Goal: Task Accomplishment & Management: Manage account settings

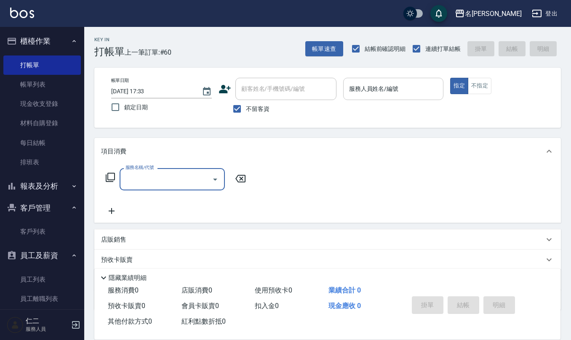
click at [403, 91] on input "服務人員姓名/編號" at bounding box center [393, 89] width 93 height 15
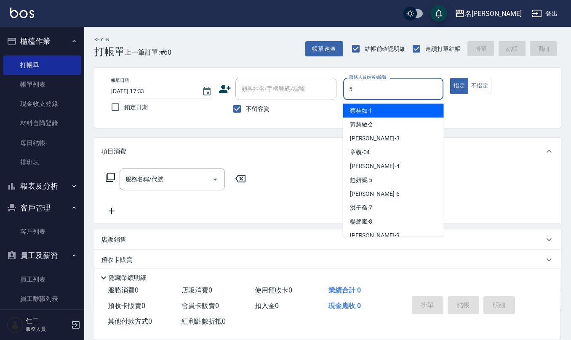
type input "[PERSON_NAME]5"
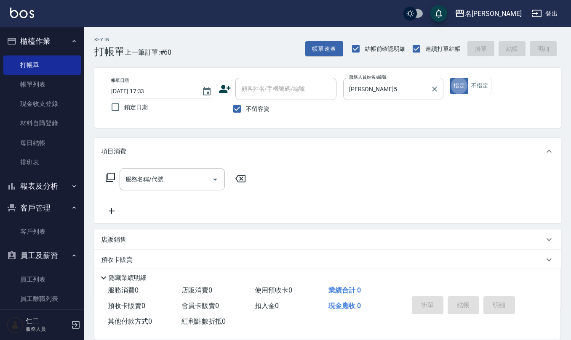
type button "true"
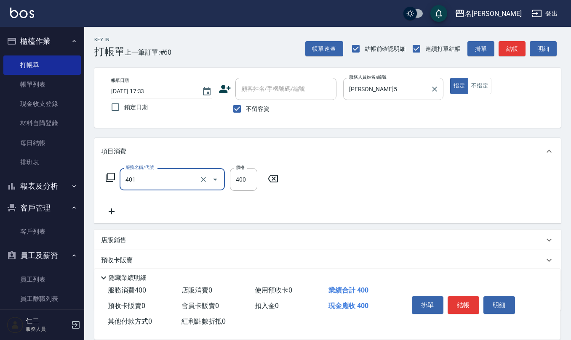
type input "剪髮(401)"
type input "200"
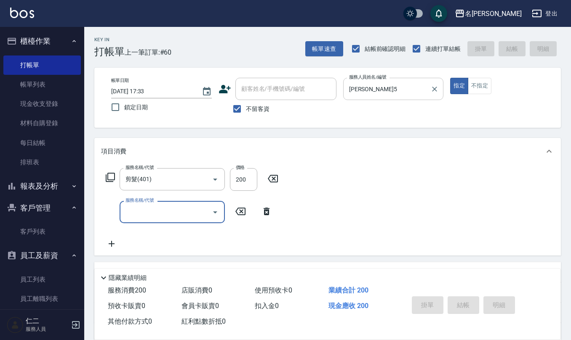
type input "[DATE] 19:58"
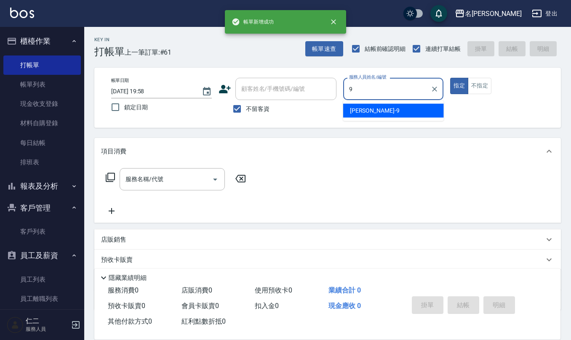
type input "[PERSON_NAME]-9"
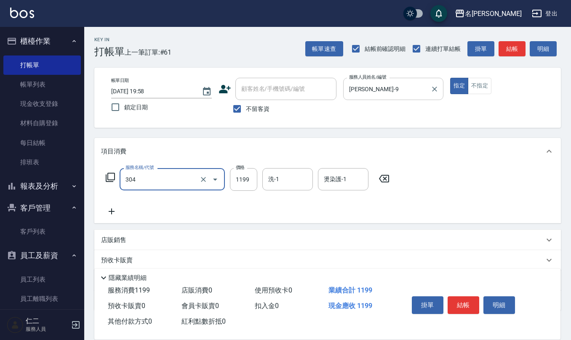
type input "離子燙(特價)(304)"
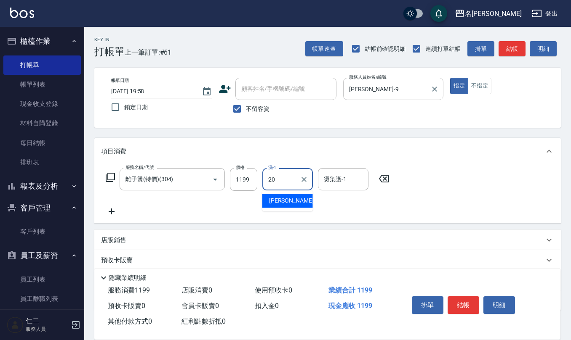
type input "[PERSON_NAME]-20"
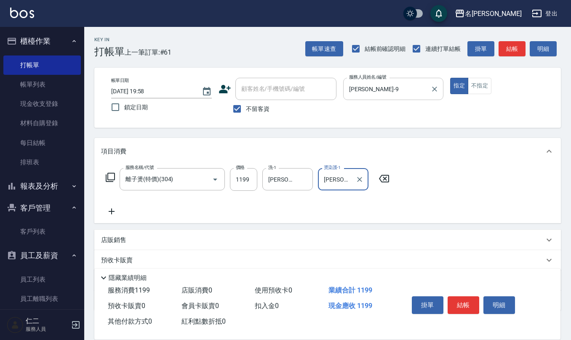
type input "[PERSON_NAME]-20"
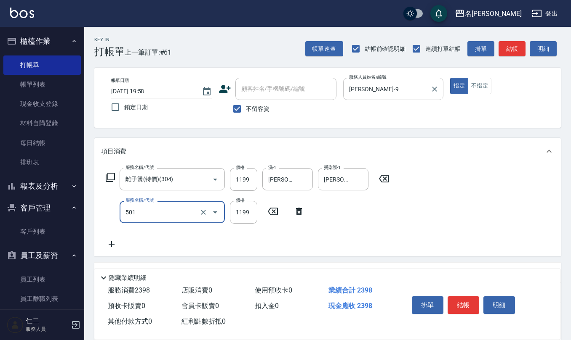
type input "染髮(501)"
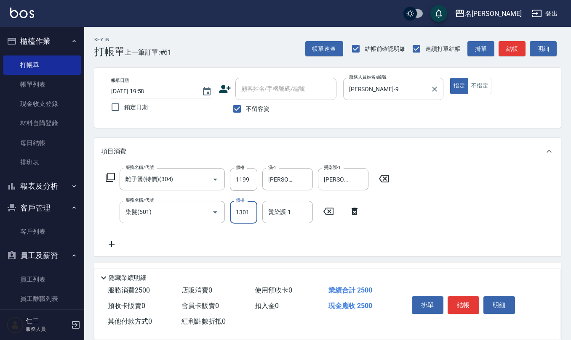
type input "1301"
type input "[PERSON_NAME]-20"
click at [236, 106] on input "不留客資" at bounding box center [237, 109] width 18 height 18
checkbox input "false"
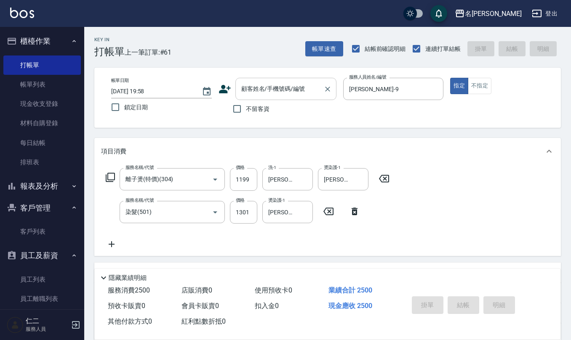
click at [265, 87] on input "顧客姓名/手機號碼/編號" at bounding box center [279, 89] width 81 height 15
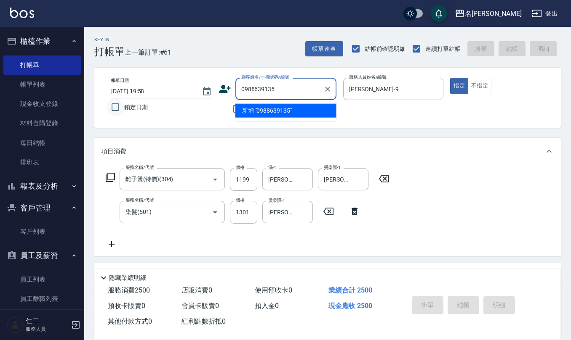
drag, startPoint x: 270, startPoint y: 91, endPoint x: 112, endPoint y: 106, distance: 158.6
click at [112, 106] on div "帳單日期 [DATE] 19:58 鎖定日期 顧客姓名/手機號碼/編號 0988639135 顧客姓名/手機號碼/編號 不留客資 服務人員姓名/編號 [PER…" at bounding box center [327, 98] width 446 height 40
type input "0988639135"
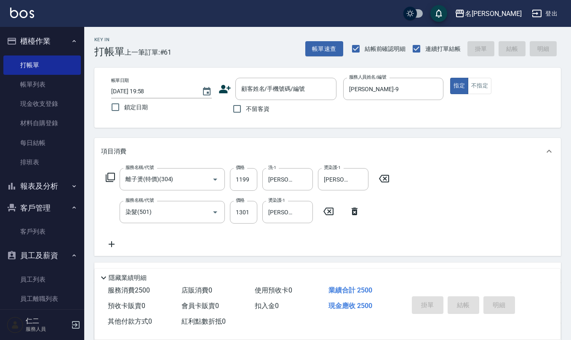
click at [223, 86] on icon at bounding box center [225, 89] width 12 height 8
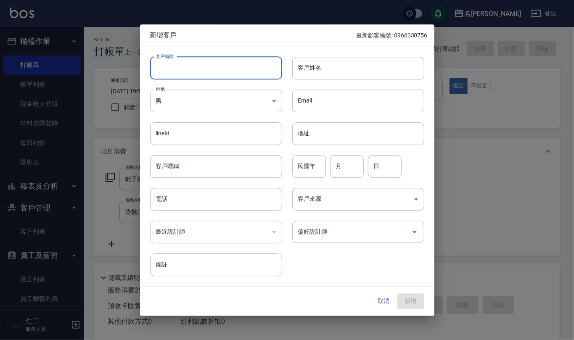
click at [274, 73] on input "客戶編號" at bounding box center [216, 68] width 132 height 23
drag, startPoint x: 226, startPoint y: 63, endPoint x: 61, endPoint y: 85, distance: 166.4
click at [66, 86] on div "新增客戶 最新顧客編號: 0966330756 客戶編號 v ​ 客戶編號 客戶姓名 客戶姓名 性別 男 [DEMOGRAPHIC_DATA] 性別 Emai…" at bounding box center [287, 170] width 574 height 340
paste input "0988639135"
type input "0988639135"
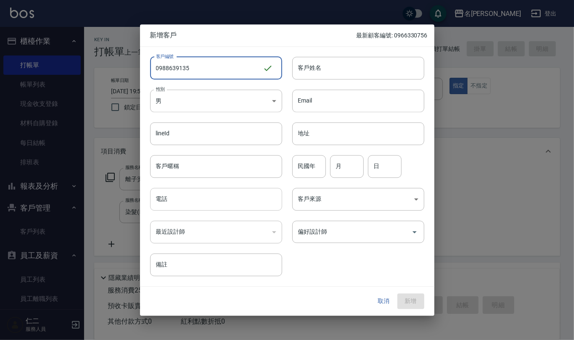
click at [210, 202] on input "電話" at bounding box center [216, 199] width 132 height 23
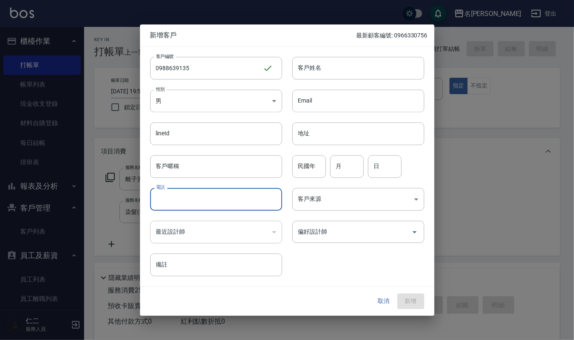
paste input "0988639135"
type input "0988639135"
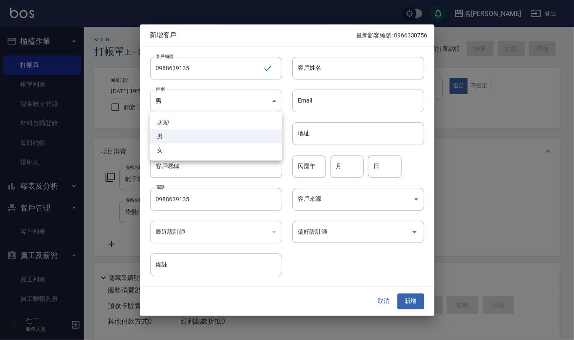
click at [244, 108] on body "名留仁二 登出 櫃檯作業 打帳單 帳單列表 現金收支登錄 材料自購登錄 每日結帳 排班表 報表及分析 報表目錄 店家區間累計表 店家日報表 互助日報表 互助月…" at bounding box center [287, 221] width 574 height 443
click at [219, 149] on li "女" at bounding box center [216, 151] width 132 height 14
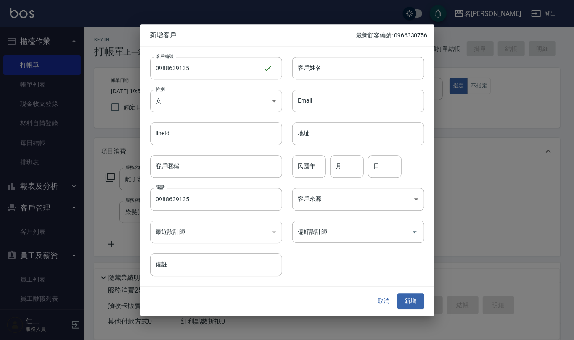
type input "[DEMOGRAPHIC_DATA]"
click at [341, 63] on input "客戶姓名" at bounding box center [359, 68] width 132 height 23
type input "[PERSON_NAME]"
click at [312, 166] on input "民國年" at bounding box center [310, 166] width 34 height 23
type input "64"
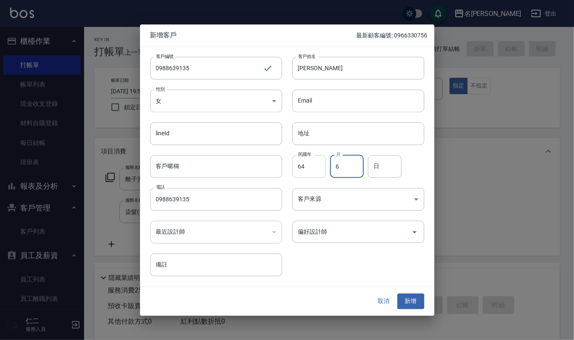
type input "6"
type input "9"
click at [412, 299] on button "新增" at bounding box center [411, 302] width 27 height 16
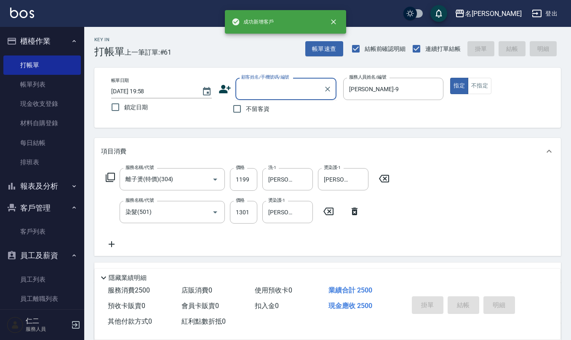
click at [258, 90] on input "顧客姓名/手機號碼/編號" at bounding box center [279, 89] width 81 height 15
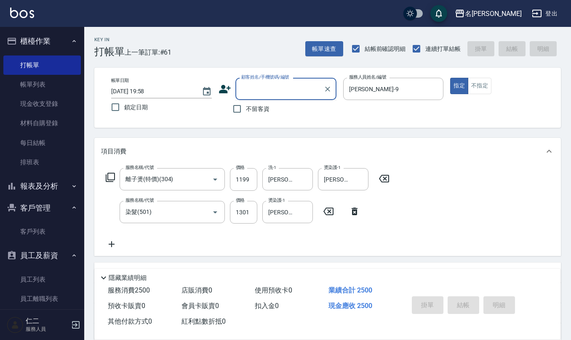
paste input "0988639135"
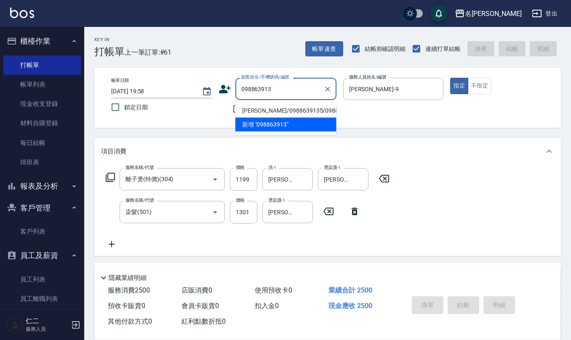
click at [257, 108] on li "[PERSON_NAME]/0988639135/0988639135" at bounding box center [285, 111] width 101 height 14
type input "[PERSON_NAME]/0988639135/0988639135"
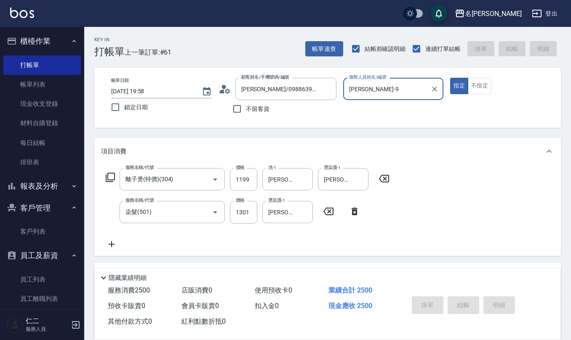
type input "[DATE] 19:59"
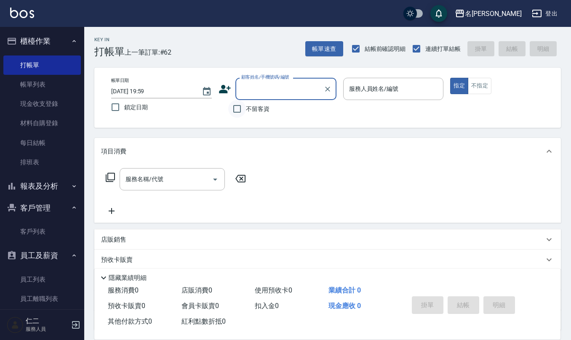
click at [241, 109] on input "不留客資" at bounding box center [237, 109] width 18 height 18
checkbox input "true"
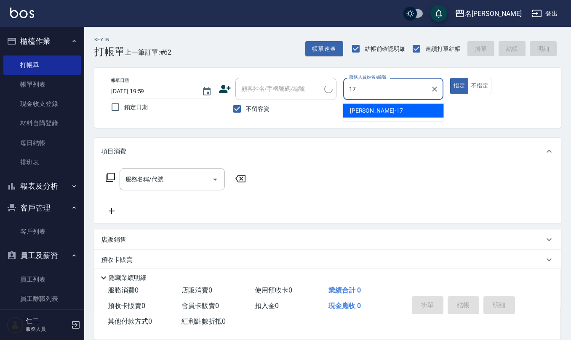
type input "[PERSON_NAME]-17"
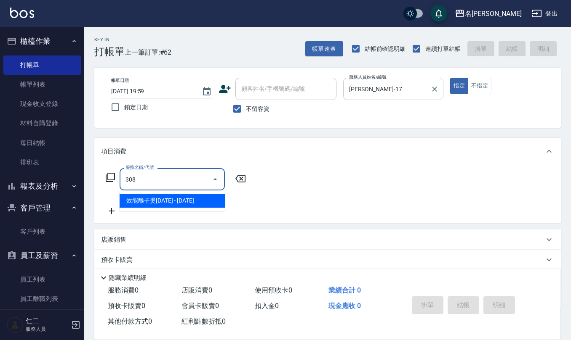
type input "效能離子燙1500(308)"
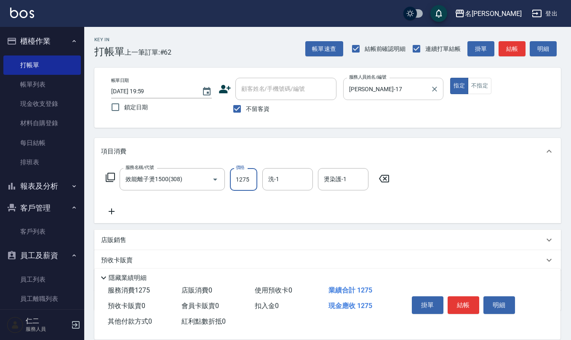
type input "1275"
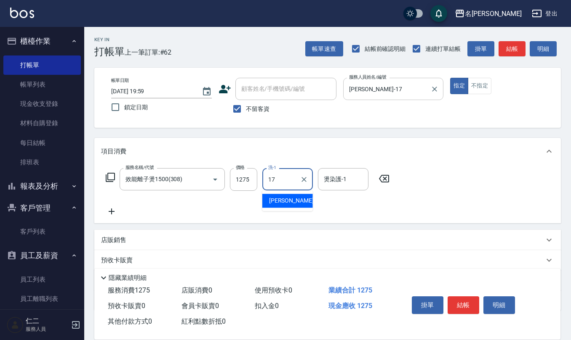
type input "[PERSON_NAME]-17"
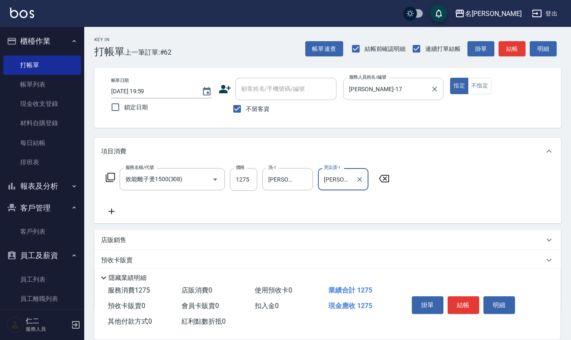
type input "[PERSON_NAME]-17"
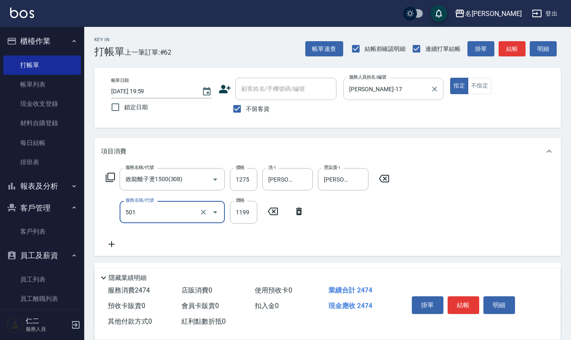
type input "染髮(501)"
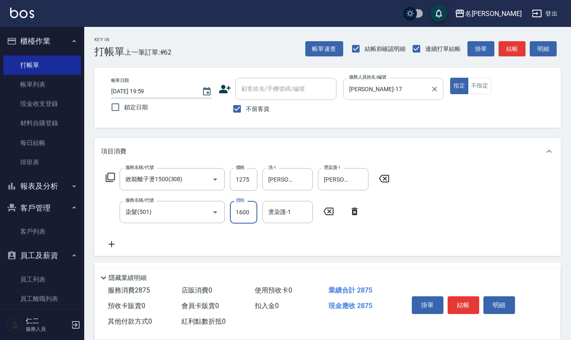
type input "1600"
type input "[PERSON_NAME]-17"
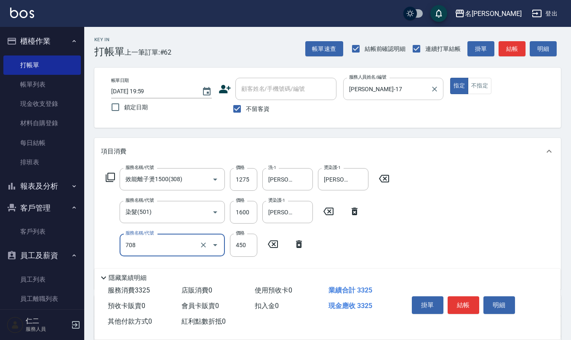
type input "松島舞鶴450(708)"
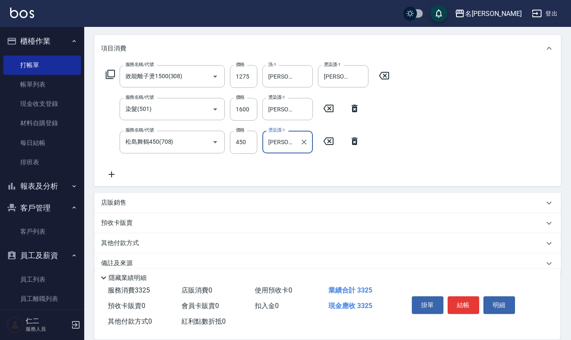
scroll to position [112, 0]
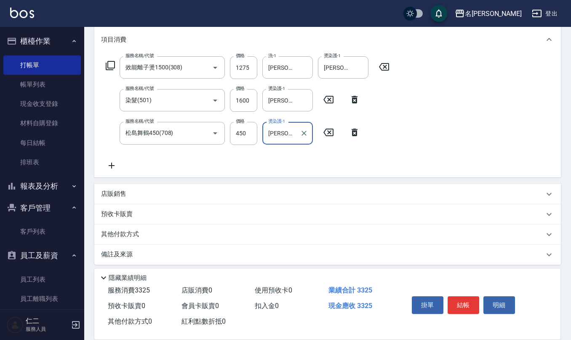
type input "[PERSON_NAME]-17"
click at [141, 192] on div "店販銷售" at bounding box center [322, 194] width 443 height 9
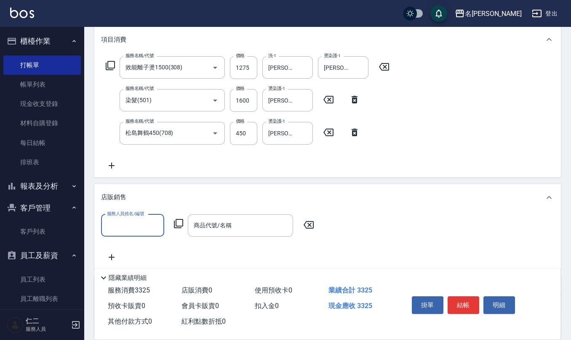
scroll to position [0, 0]
type input "[PERSON_NAME]-17"
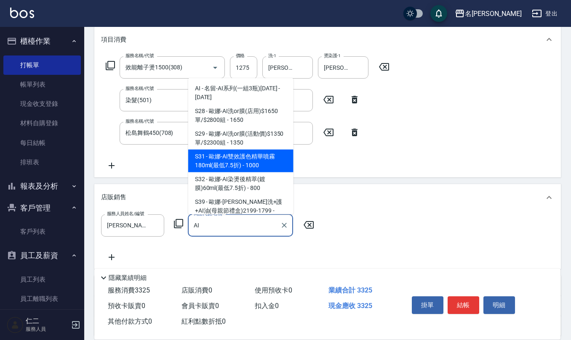
type input "[PERSON_NAME]-AI雙效護色精華噴霧180ml(最低7.5折)"
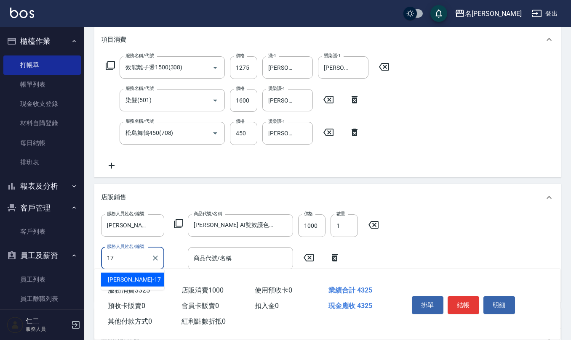
type input "[PERSON_NAME]-17"
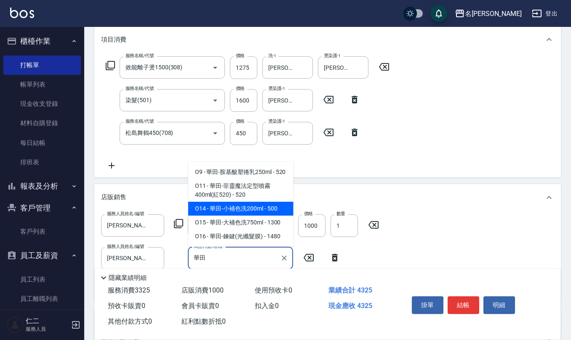
type input "華田-小補色洗200ml"
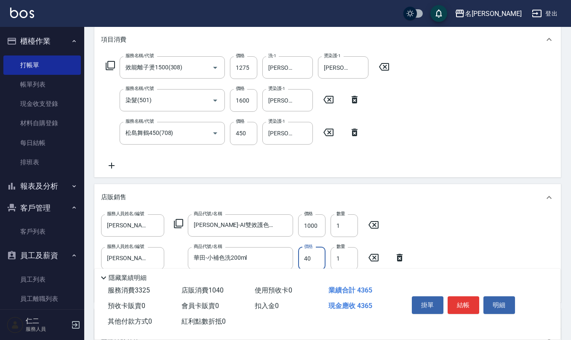
type input "400"
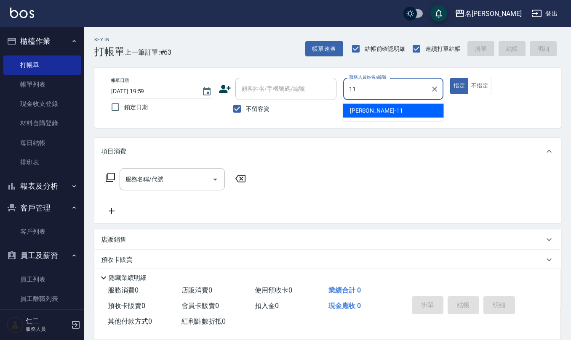
type input "[PERSON_NAME]橙-11"
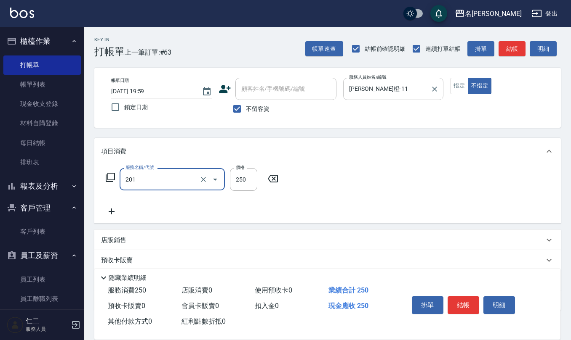
type input "洗髮(201)"
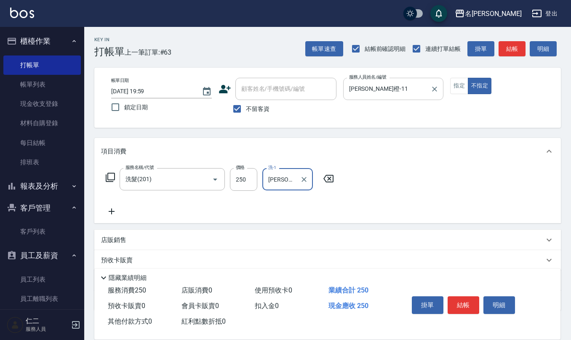
type input "[PERSON_NAME]-24"
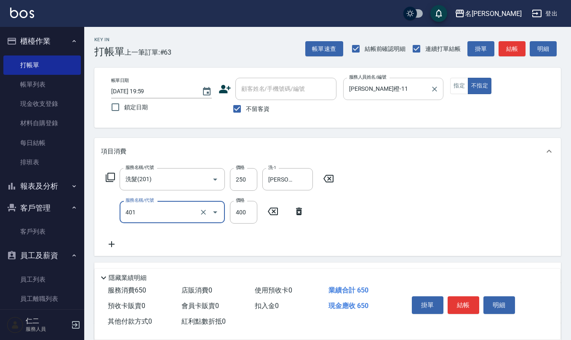
type input "剪髮(401)"
type input "200"
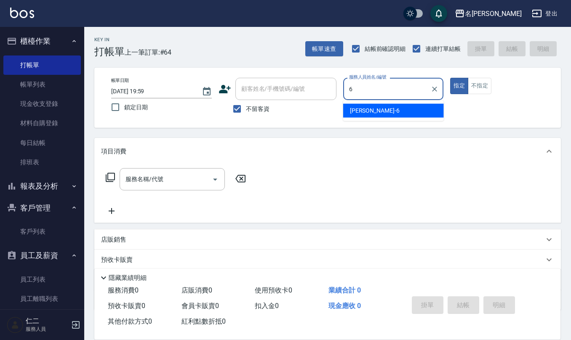
type input "[PERSON_NAME]-6"
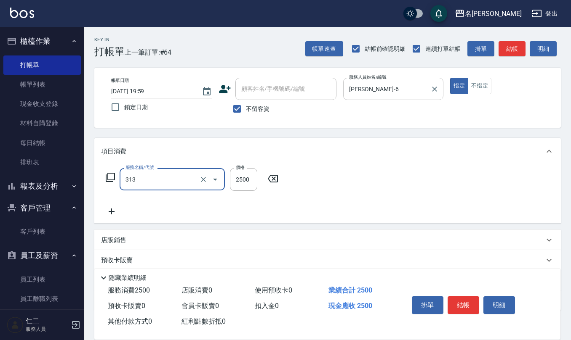
type input "生化還原2500(313)"
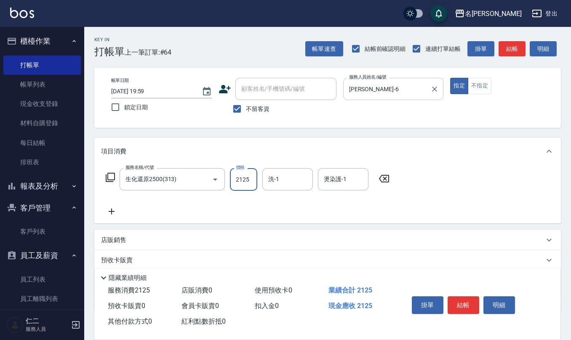
type input "2125"
type input "[PERSON_NAME]-20"
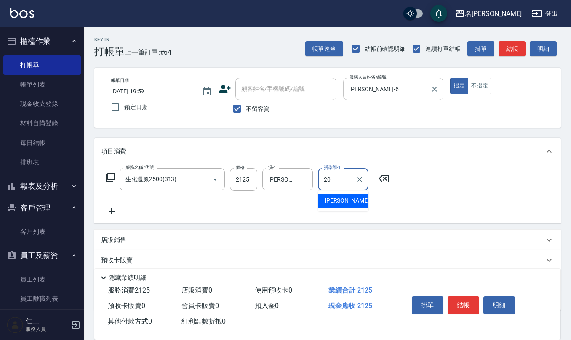
type input "[PERSON_NAME]-20"
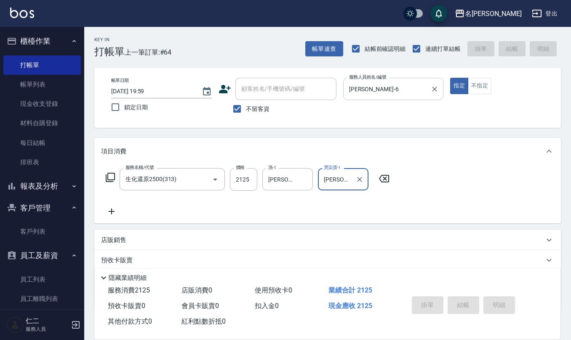
type input "[DATE] 20:00"
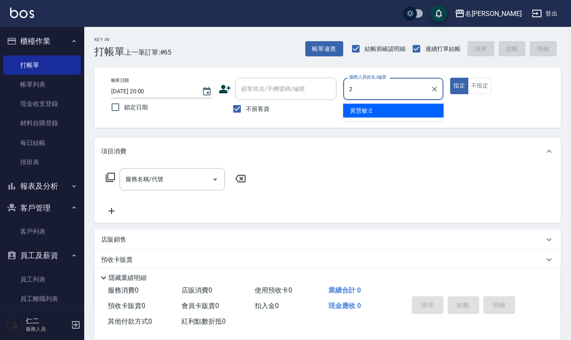
type input "[PERSON_NAME]-2"
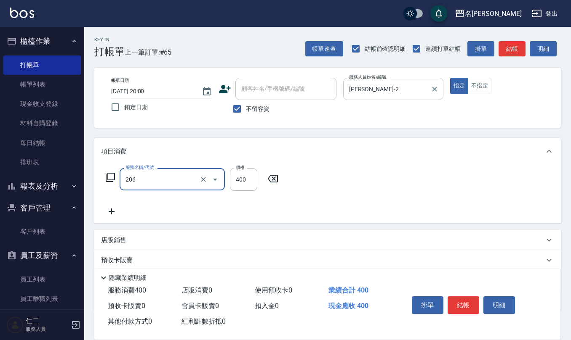
type input "健康洗(206)"
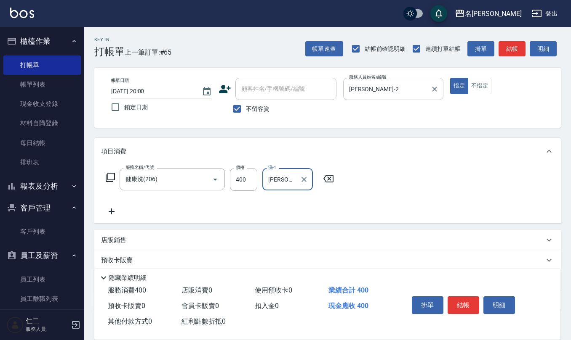
type input "[PERSON_NAME]-26"
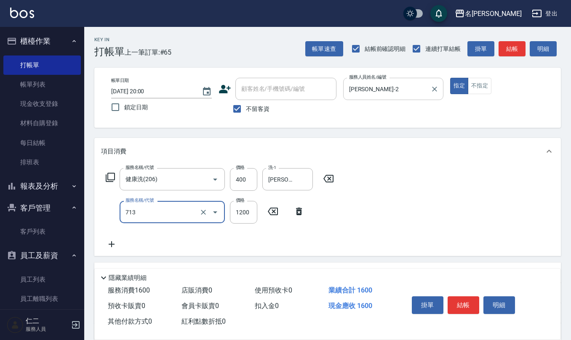
type input "水樣結構式1200(713)"
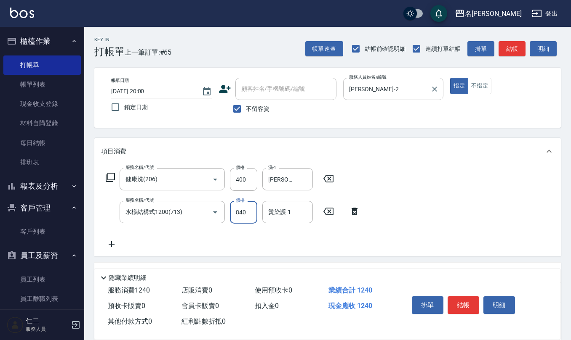
type input "840"
type input "[PERSON_NAME]-26"
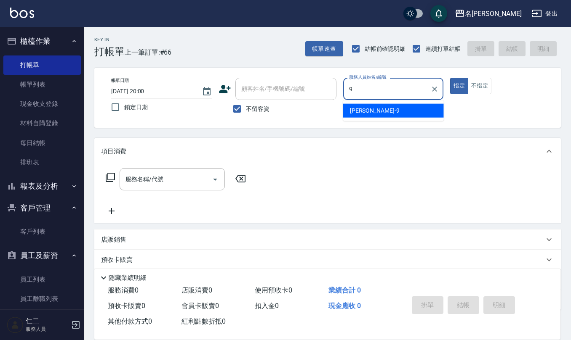
type input "[PERSON_NAME]-9"
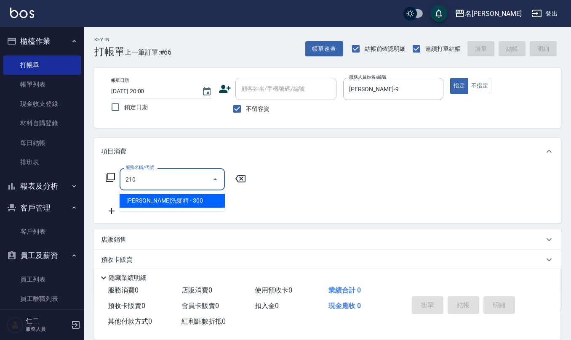
type input "[PERSON_NAME]洗髮精(210)"
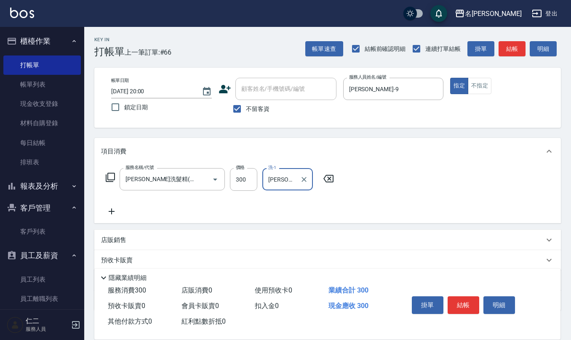
type input "[PERSON_NAME]-9"
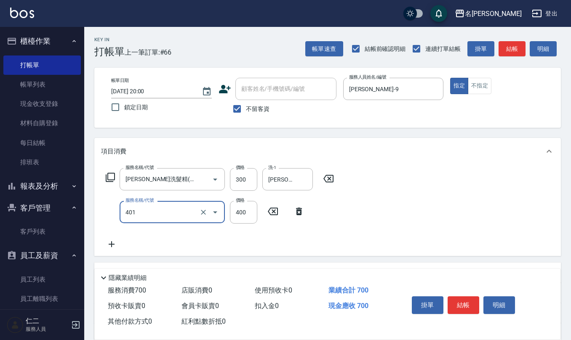
type input "剪髮(401)"
type input "300"
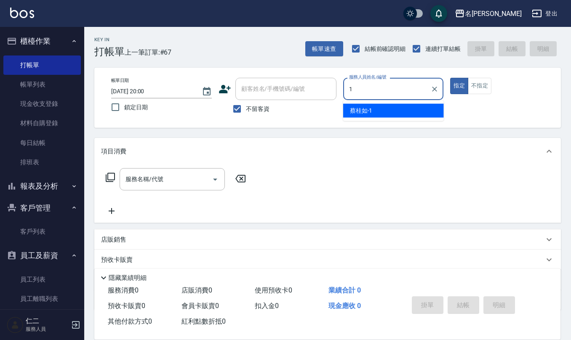
type input "[PERSON_NAME]1"
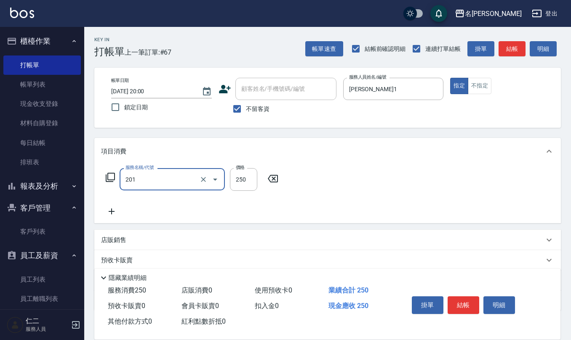
type input "洗髮(201)"
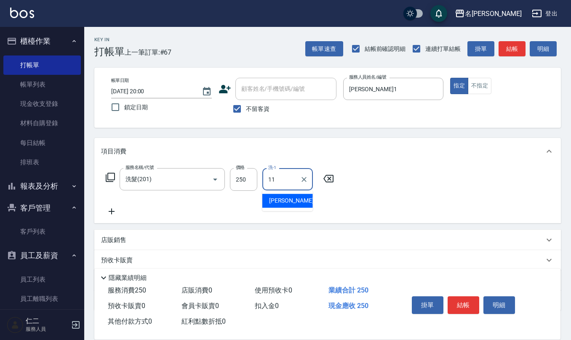
type input "[PERSON_NAME]橙-11"
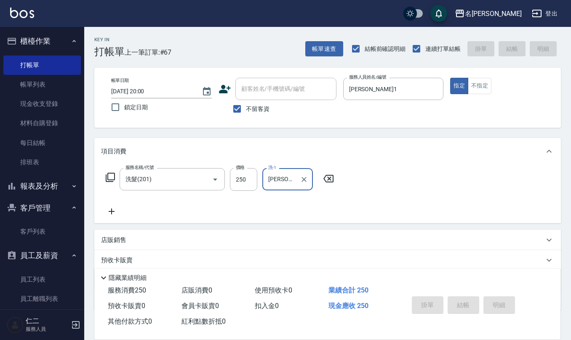
type input "[DATE] 20:01"
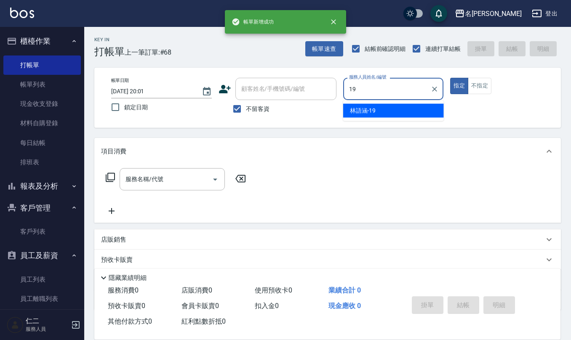
type input "[PERSON_NAME]-19"
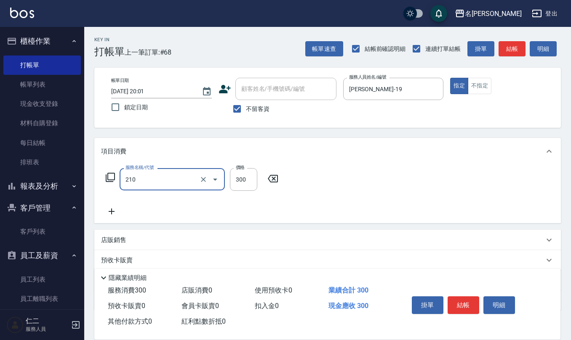
type input "[PERSON_NAME]洗髮精(210)"
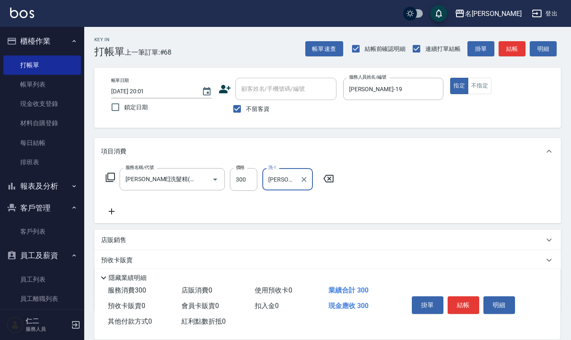
type input "[PERSON_NAME]-20"
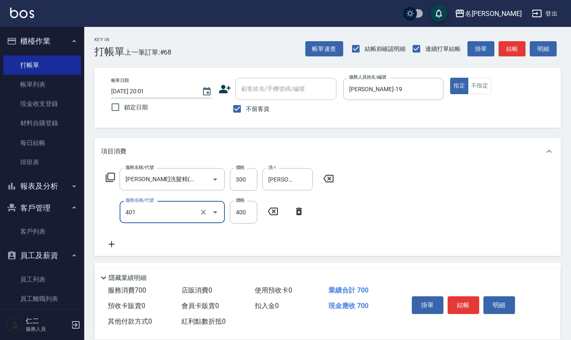
type input "剪髮(401)"
type input "500"
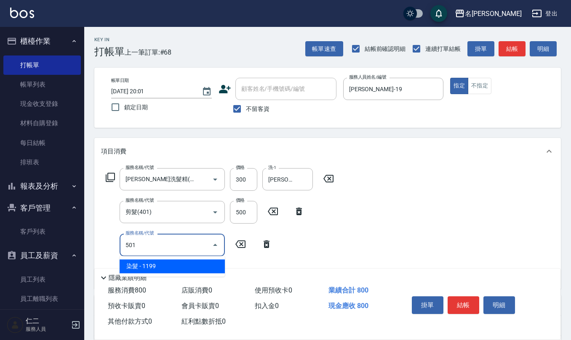
type input "染髮(501)"
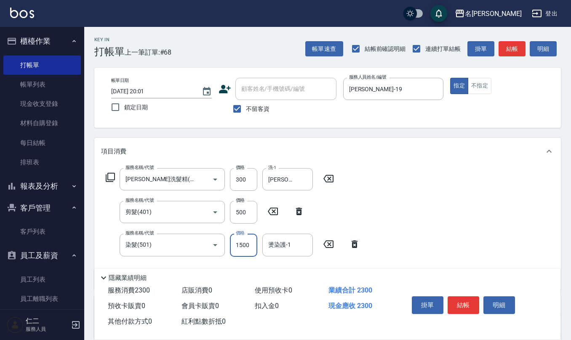
type input "1500"
type input "[PERSON_NAME]-20"
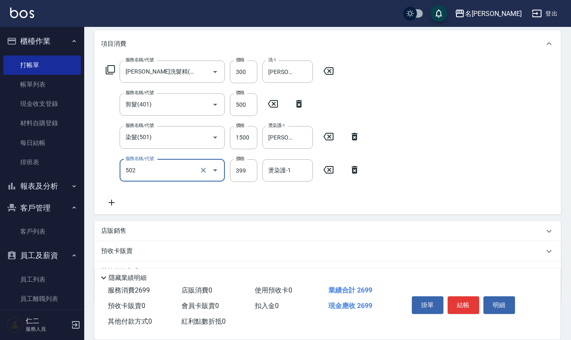
scroll to position [112, 0]
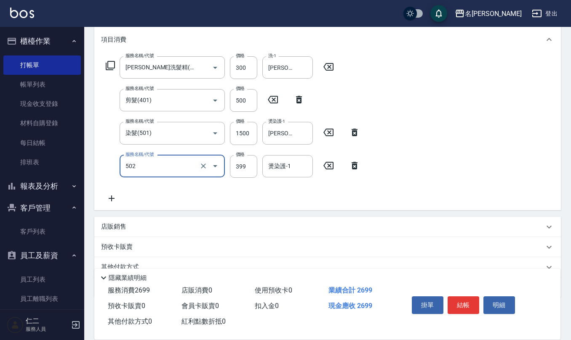
type input "挑染5束399(502)"
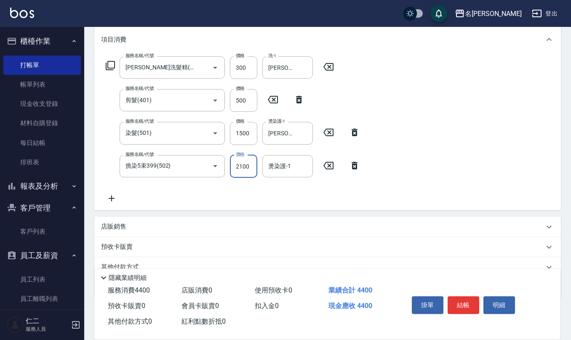
type input "2100"
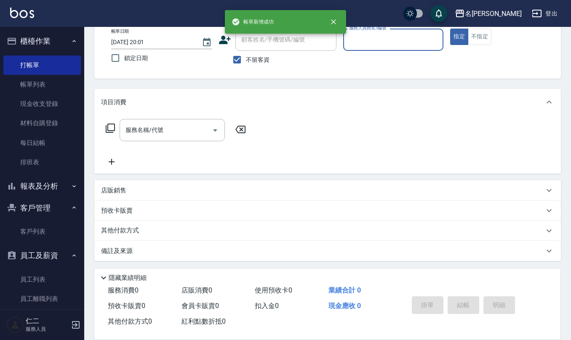
scroll to position [49, 0]
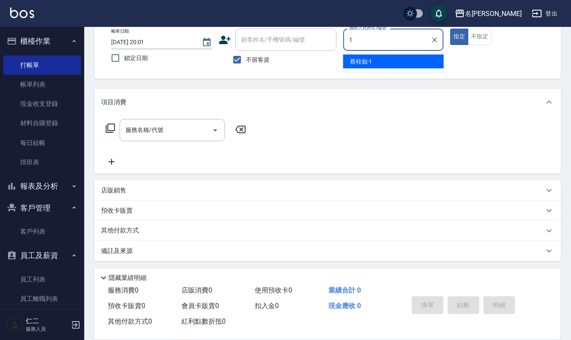
type input "[PERSON_NAME]1"
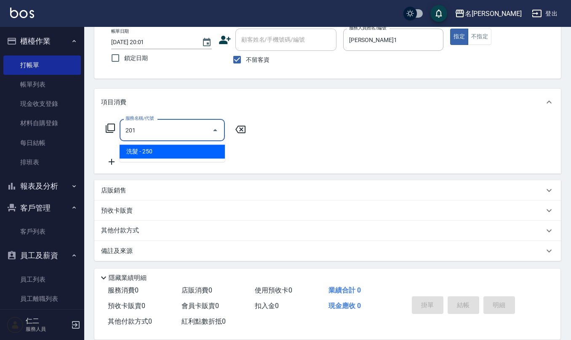
type input "洗髮(201)"
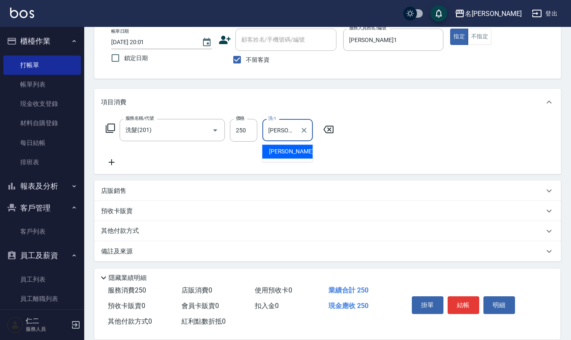
type input "[PERSON_NAME]-24"
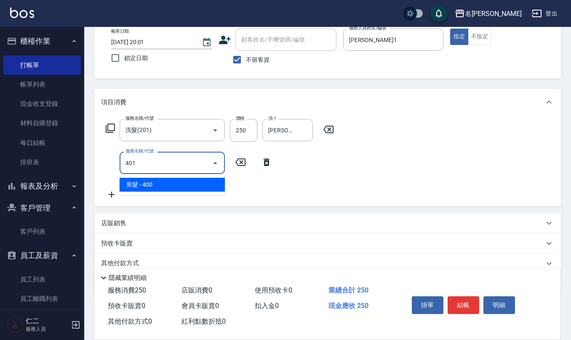
type input "剪髮(401)"
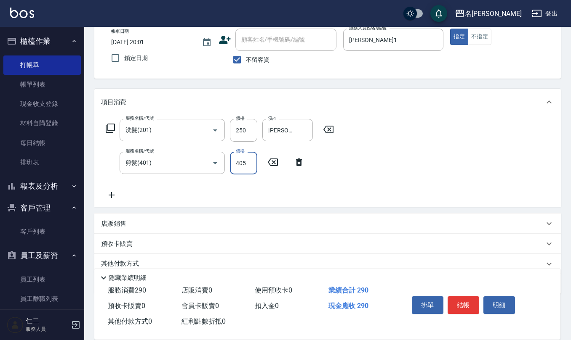
type input "405"
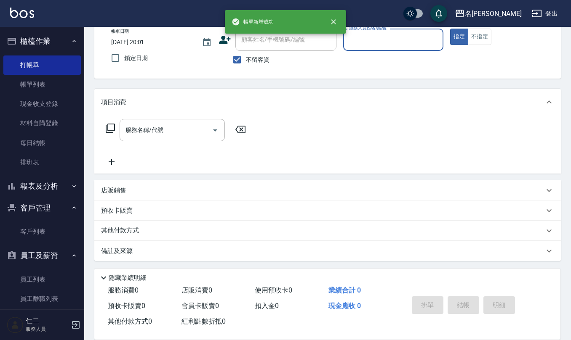
scroll to position [0, 0]
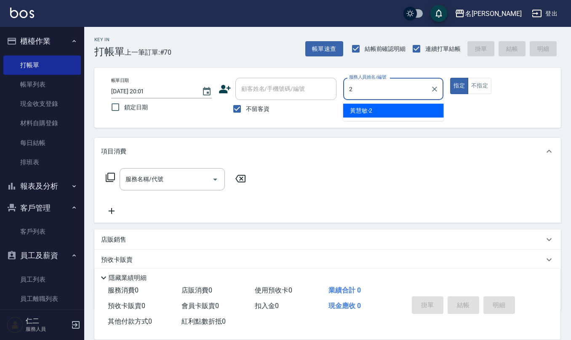
type input "[PERSON_NAME]-2"
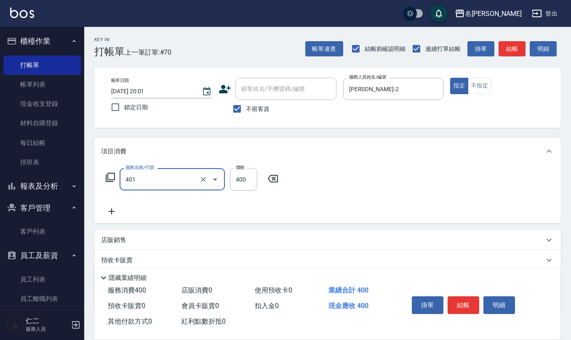
type input "剪髮(401)"
type input "300"
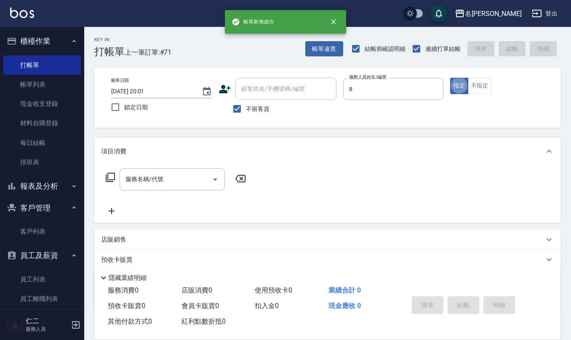
type input "[PERSON_NAME]-8"
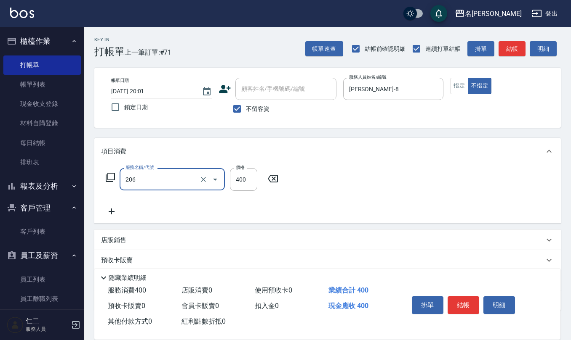
type input "健康洗(206)"
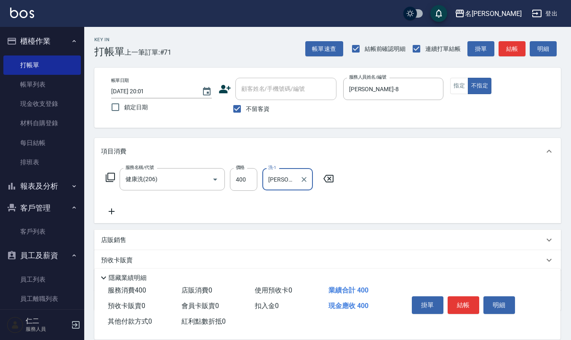
type input "[PERSON_NAME]-32"
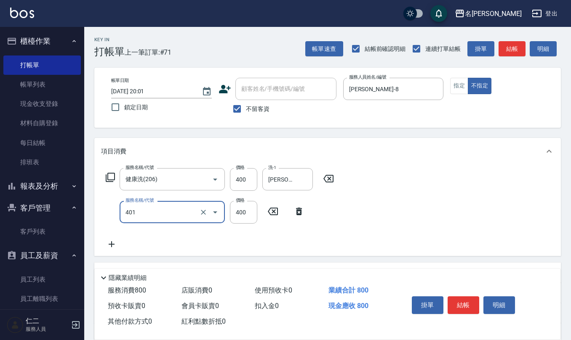
type input "剪髮(401)"
type input "200"
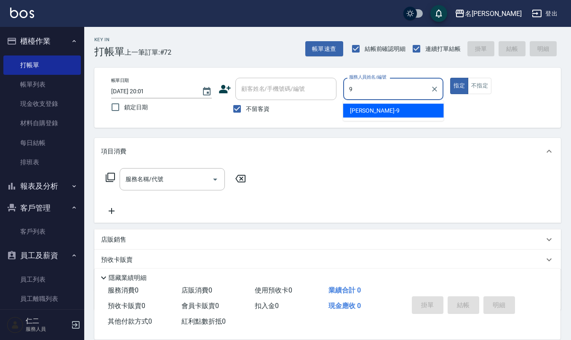
type input "[PERSON_NAME]-9"
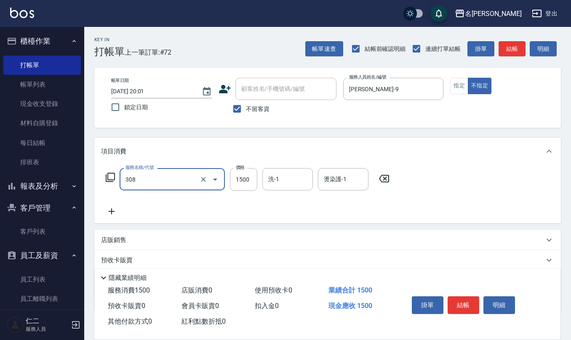
type input "效能離子燙1500(308)"
type input "1300"
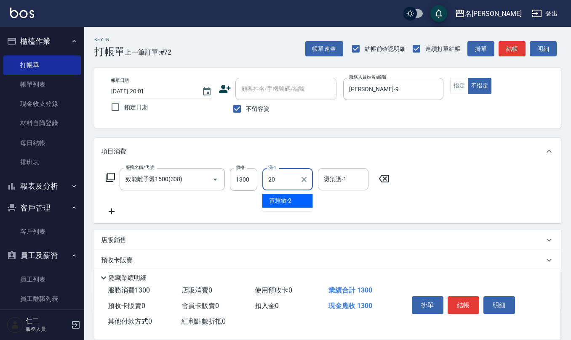
type input "[PERSON_NAME]-20"
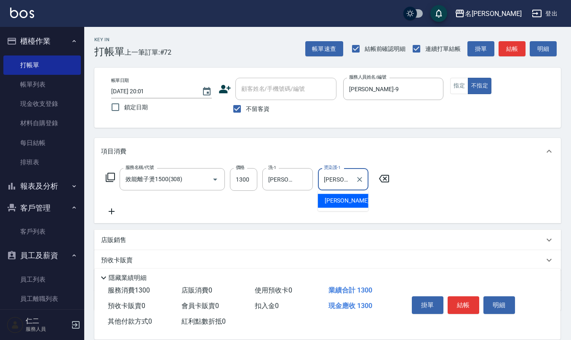
type input "[PERSON_NAME]-20"
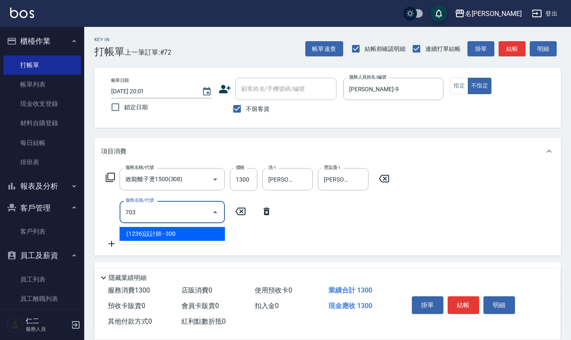
type input "(1236)設計師(703)"
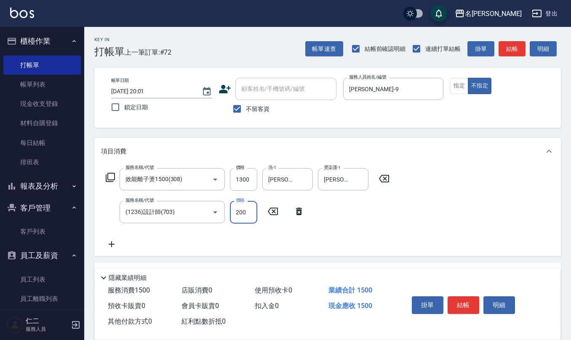
type input "200"
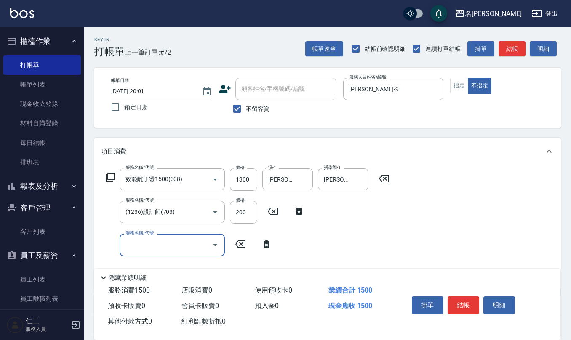
drag, startPoint x: 242, startPoint y: 109, endPoint x: 246, endPoint y: 105, distance: 4.8
click at [242, 109] on input "不留客資" at bounding box center [237, 109] width 18 height 18
checkbox input "false"
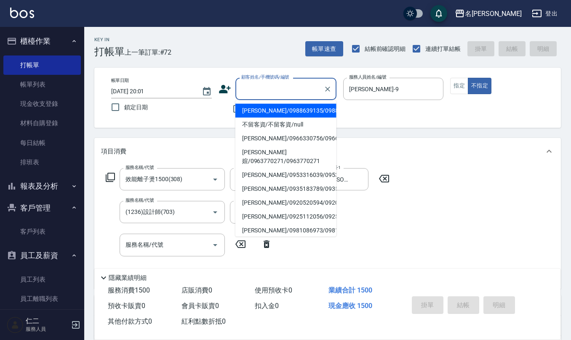
click at [271, 89] on input "顧客姓名/手機號碼/編號" at bounding box center [279, 89] width 81 height 15
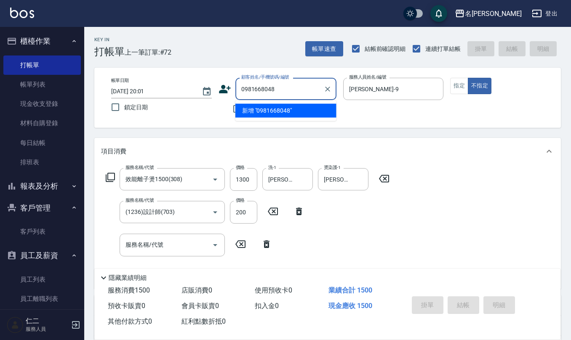
drag, startPoint x: 286, startPoint y: 88, endPoint x: 157, endPoint y: 86, distance: 128.8
click at [159, 86] on div "帳單日期 [DATE] 20:01 鎖定日期 顧客姓名/手機號碼/編號 0981668048 顧客姓名/手機號碼/編號 不留客資 服務人員姓名/編號 [PER…" at bounding box center [327, 98] width 446 height 40
type input "0981668048"
click at [224, 95] on div "顧客姓名/手機號碼/編號 顧客姓名/手機號碼/編號" at bounding box center [277, 89] width 118 height 22
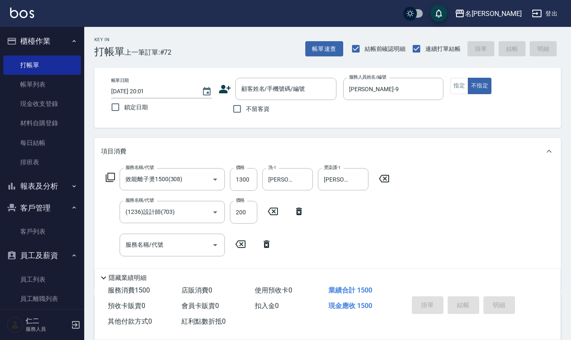
click at [224, 85] on icon at bounding box center [224, 89] width 13 height 13
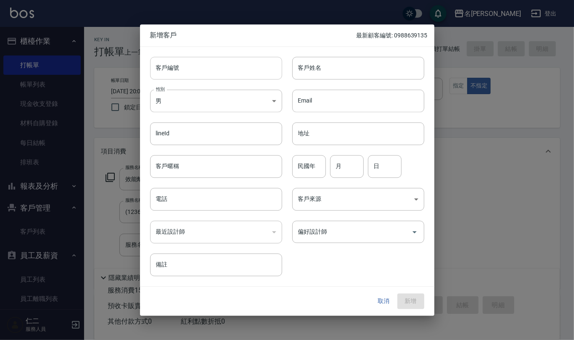
click at [214, 61] on input "客戶編號" at bounding box center [216, 68] width 132 height 23
paste input "0981668048"
type input "0981668048"
click at [204, 210] on input "電話" at bounding box center [216, 199] width 132 height 23
paste input "0981668048"
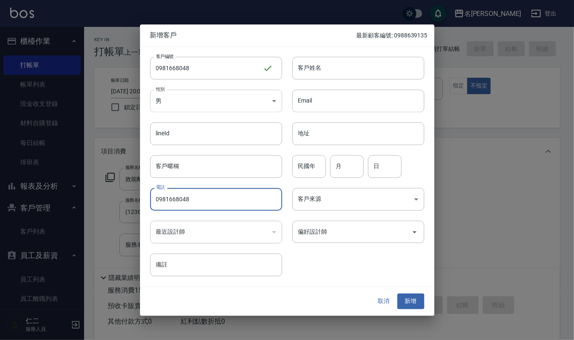
type input "0981668048"
click at [239, 98] on body "名留仁二 登出 櫃檯作業 打帳單 帳單列表 現金收支登錄 材料自購登錄 每日結帳 排班表 報表及分析 報表目錄 店家區間累計表 店家日報表 互助日報表 互助月…" at bounding box center [287, 238] width 574 height 476
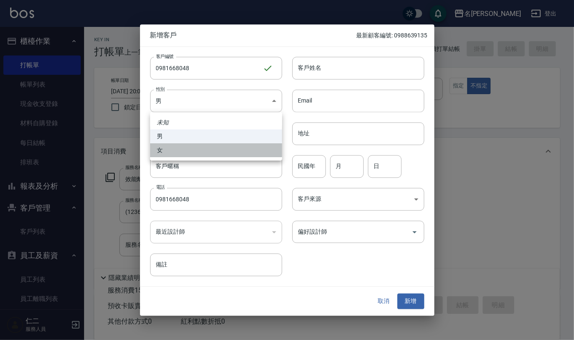
click at [228, 156] on li "女" at bounding box center [216, 151] width 132 height 14
type input "[DEMOGRAPHIC_DATA]"
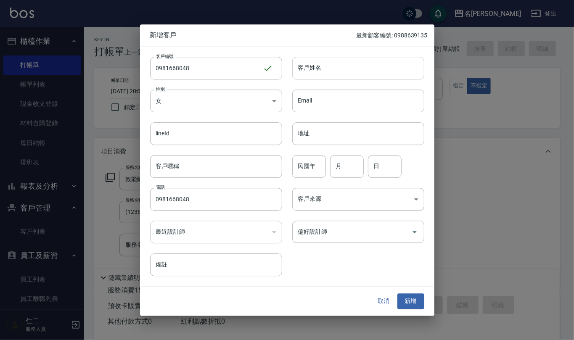
click at [336, 66] on input "客戶姓名" at bounding box center [359, 68] width 132 height 23
type input "[PERSON_NAME]"
click at [308, 172] on input "民國年" at bounding box center [310, 166] width 34 height 23
type input "60"
type input "8"
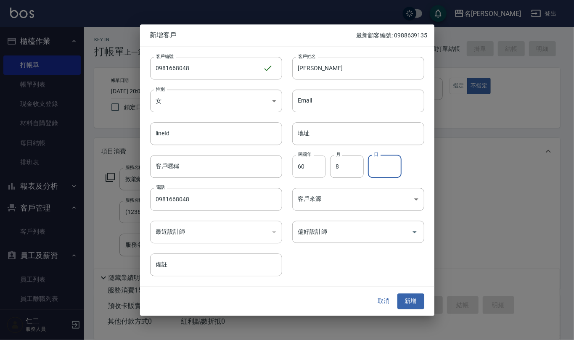
type input "1"
type input "3"
click at [414, 298] on button "新增" at bounding box center [411, 302] width 27 height 16
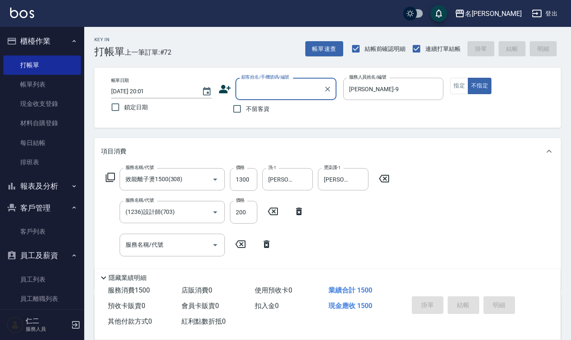
click at [295, 96] on input "顧客姓名/手機號碼/編號" at bounding box center [279, 89] width 81 height 15
paste input "0981668048"
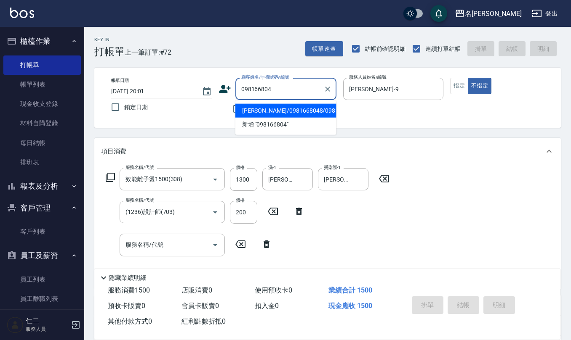
type input "[PERSON_NAME]/0981668048/0981668048"
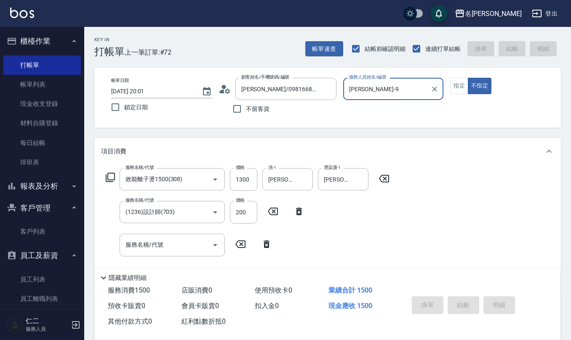
type input "[DATE] 20:02"
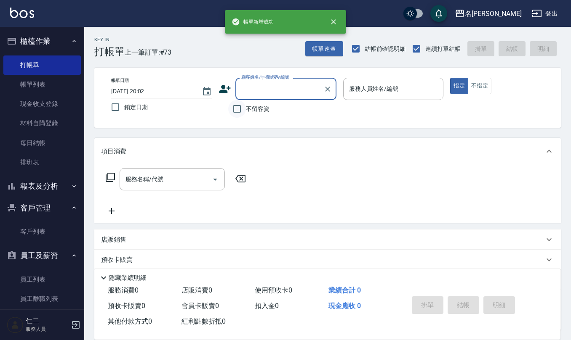
click at [233, 113] on input "不留客資" at bounding box center [237, 109] width 18 height 18
checkbox input "true"
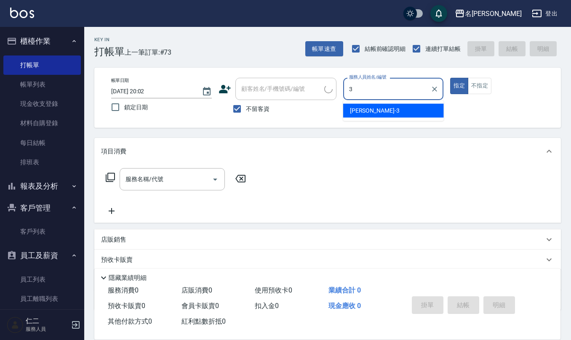
type input "[PERSON_NAME]-3"
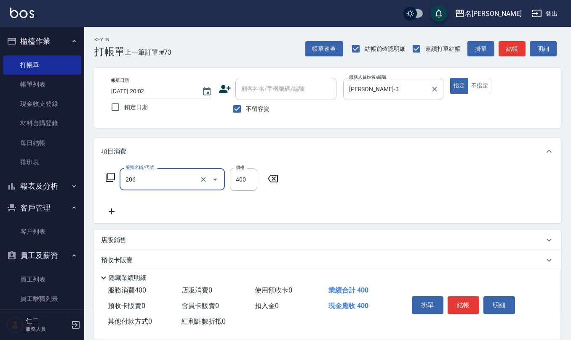
type input "健康洗(206)"
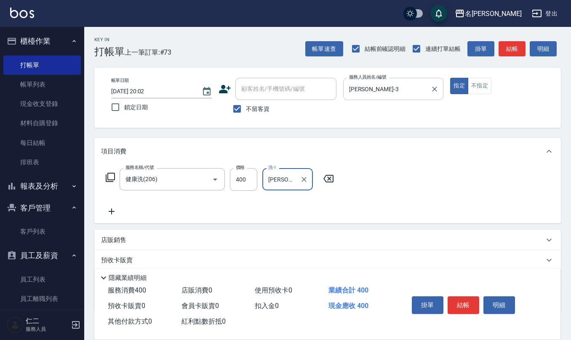
type input "[PERSON_NAME]-33"
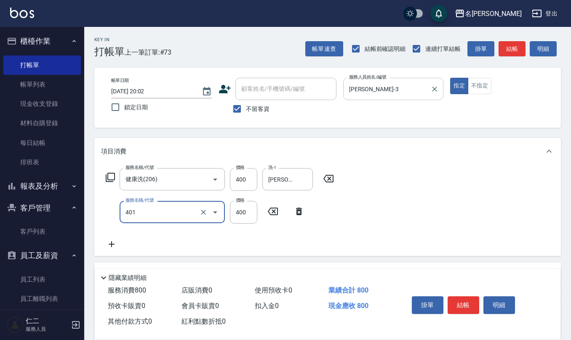
type input "剪髮(401)"
type input "400"
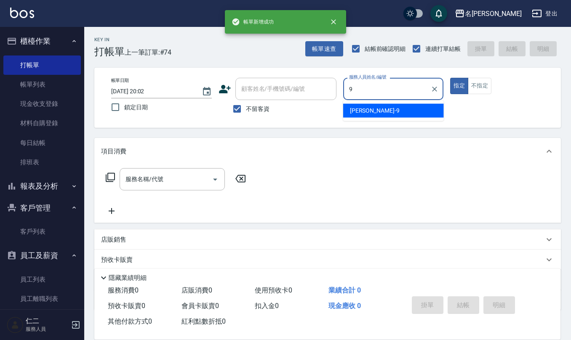
type input "[PERSON_NAME]-9"
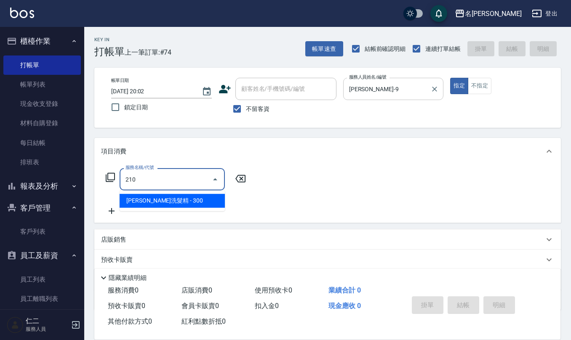
type input "[PERSON_NAME]洗髮精(210)"
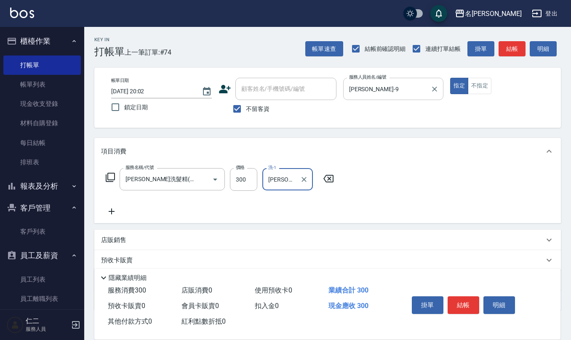
type input "[PERSON_NAME]-32"
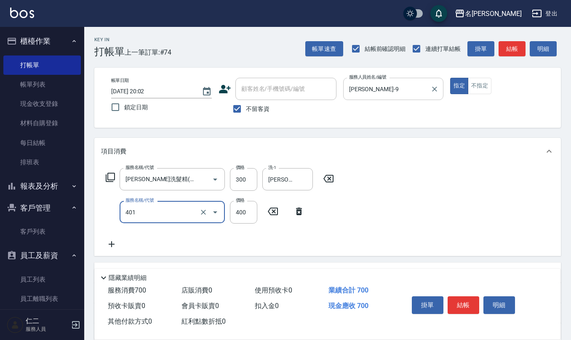
type input "剪髮(401)"
type input "300"
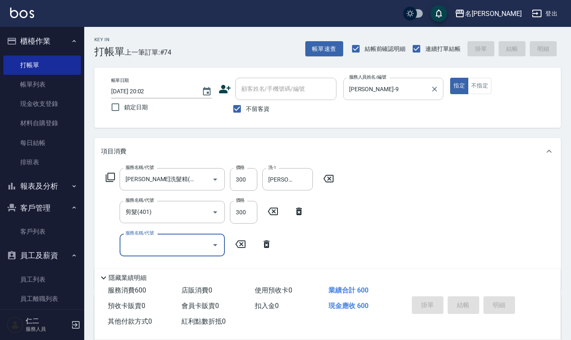
type input "[DATE] 20:03"
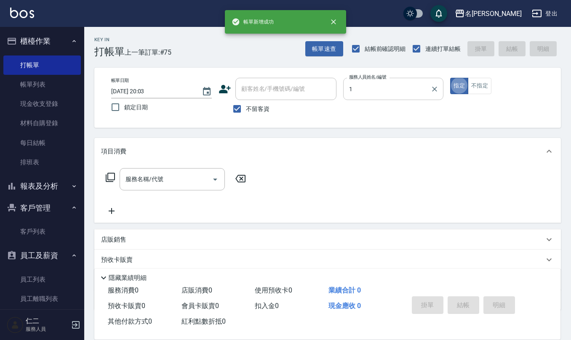
type input "[PERSON_NAME]1"
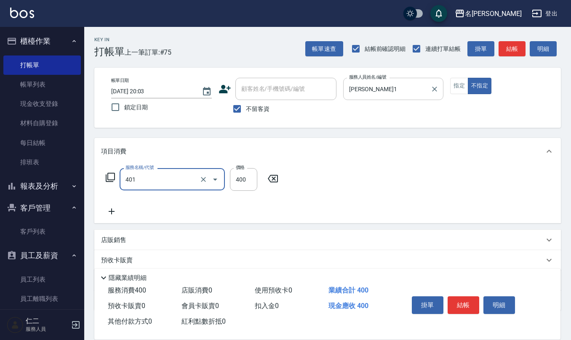
type input "剪髮(401)"
type input "150"
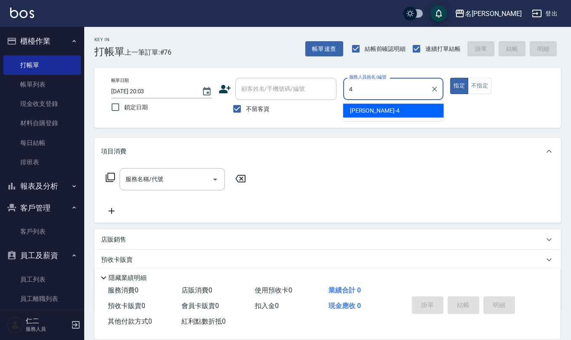
type input "[PERSON_NAME]-4"
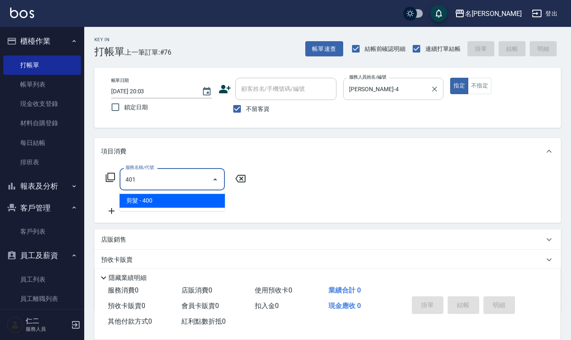
type input "剪髮(401)"
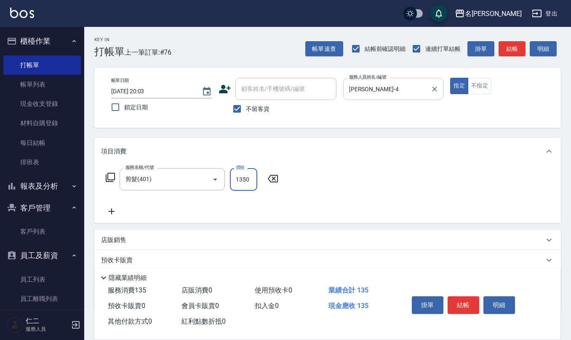
type input "1350"
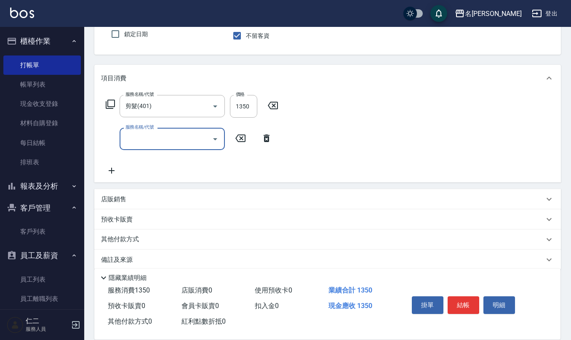
scroll to position [82, 0]
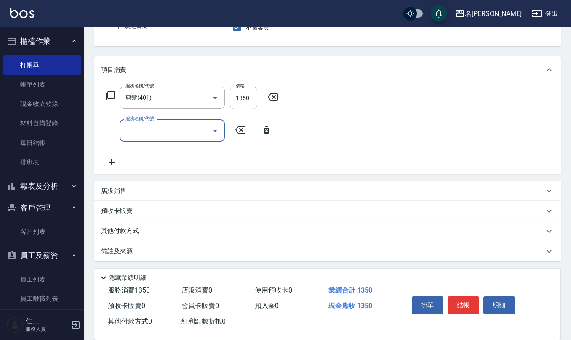
click at [125, 250] on p "備註及來源" at bounding box center [117, 251] width 32 height 9
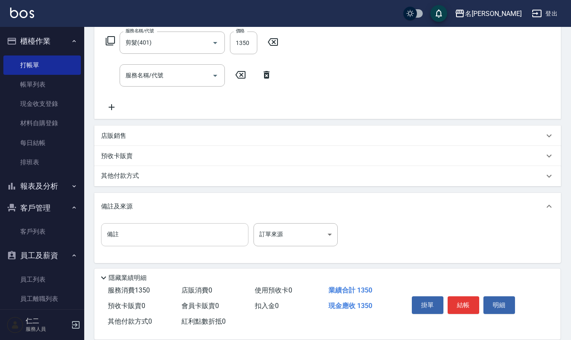
scroll to position [138, 0]
click at [149, 236] on input "備註" at bounding box center [174, 233] width 147 height 23
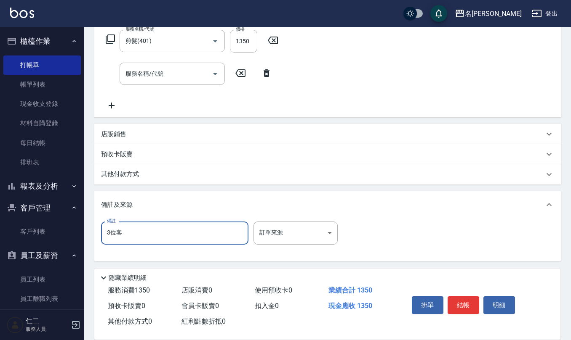
type input "3位[DEMOGRAPHIC_DATA]"
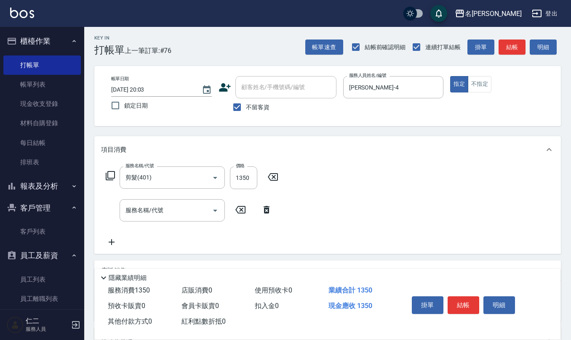
scroll to position [0, 0]
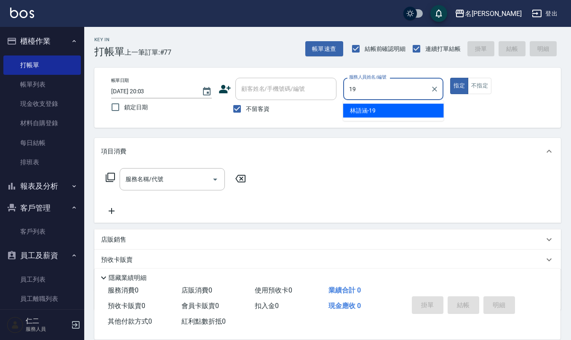
type input "[PERSON_NAME]-19"
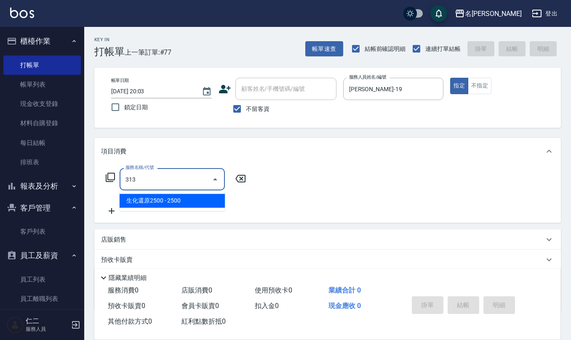
type input "生化還原2500(313)"
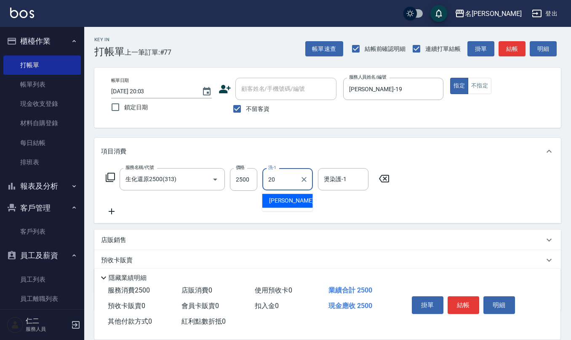
type input "[PERSON_NAME]-20"
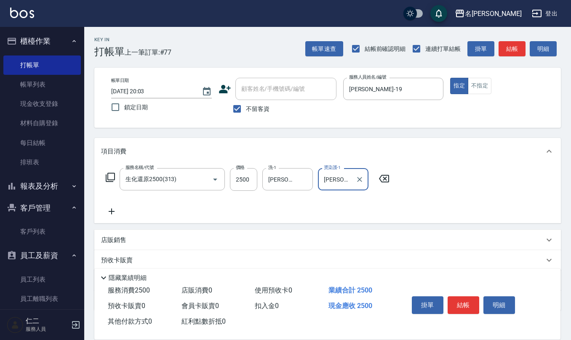
type input "[PERSON_NAME]-20"
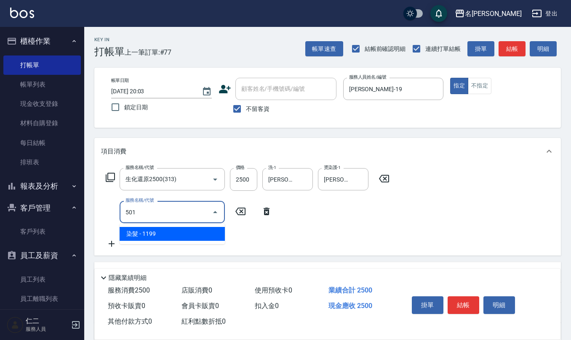
type input "染髮(501)"
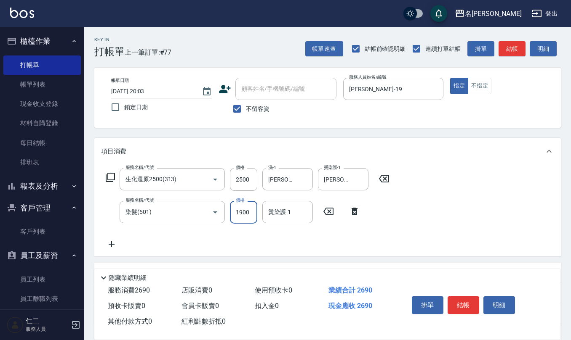
type input "1900"
type input "[PERSON_NAME]-20"
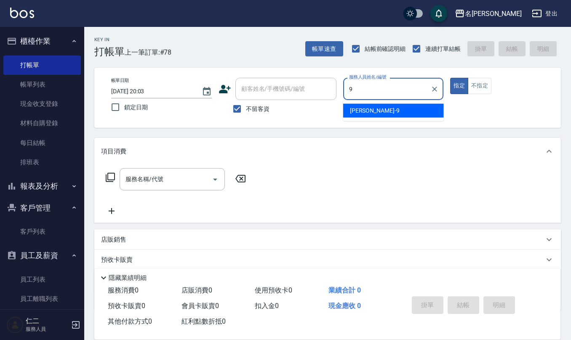
type input "[PERSON_NAME]-9"
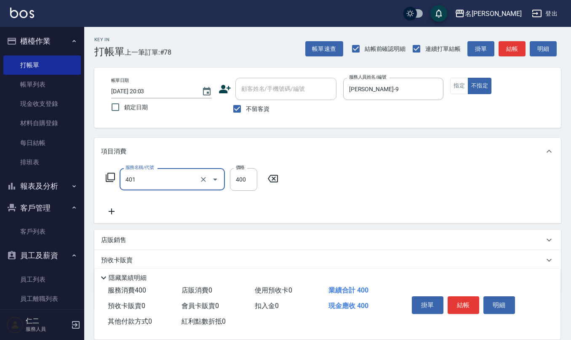
type input "剪髮(401)"
type input "200"
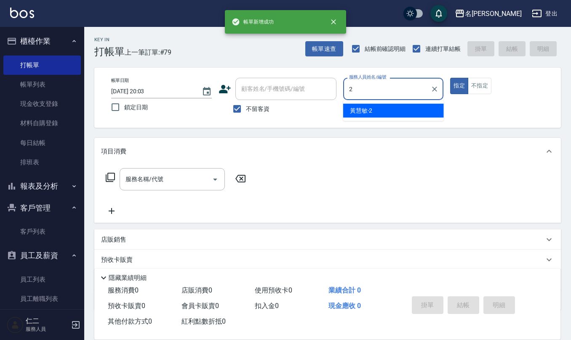
type input "[PERSON_NAME]-2"
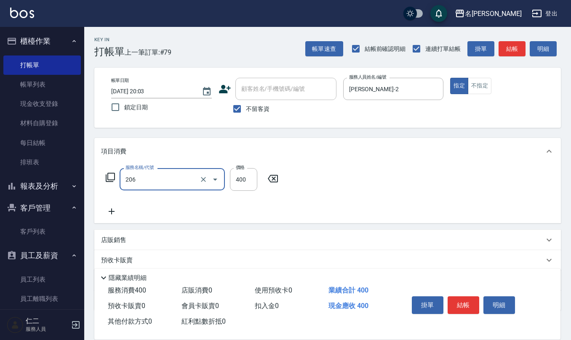
type input "健康洗(206)"
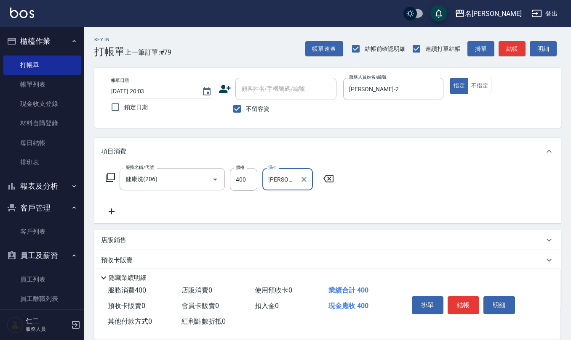
type input "[PERSON_NAME]-32"
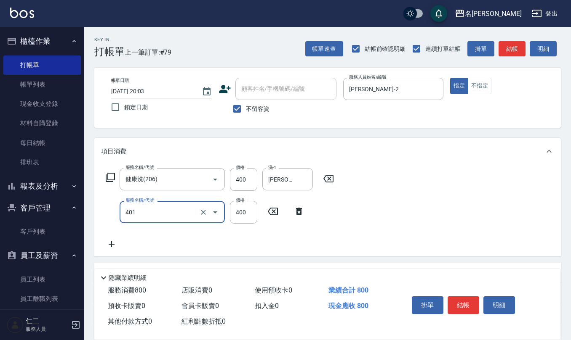
type input "剪髮(401)"
type input "350"
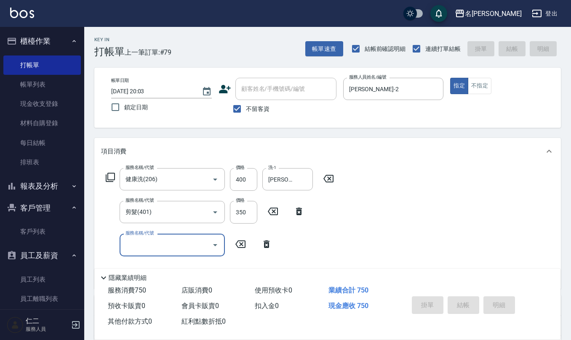
type input "[DATE] 20:04"
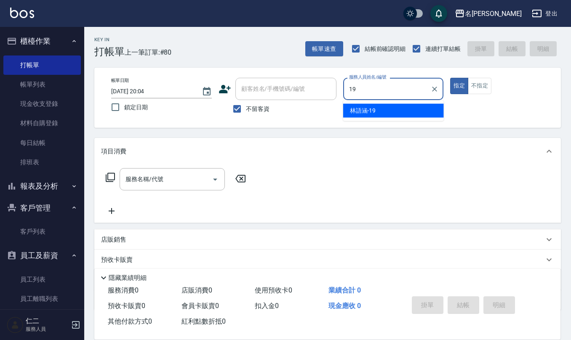
type input "[PERSON_NAME]-19"
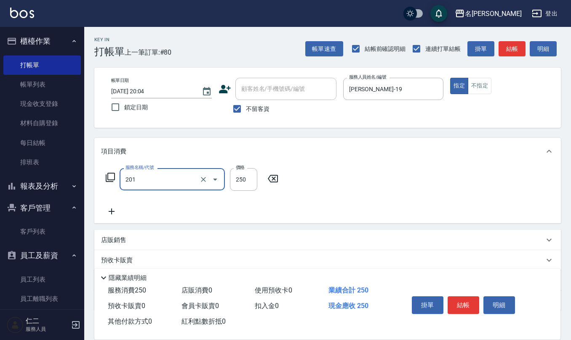
type input "洗髮(201)"
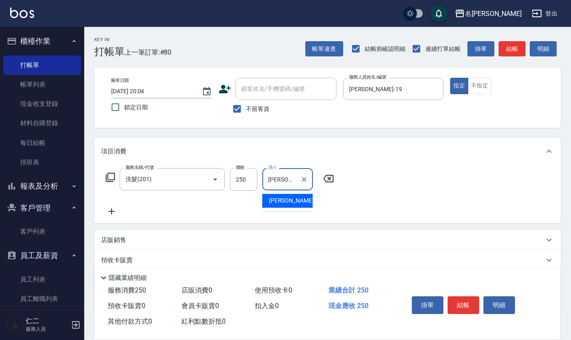
type input "[PERSON_NAME]-32"
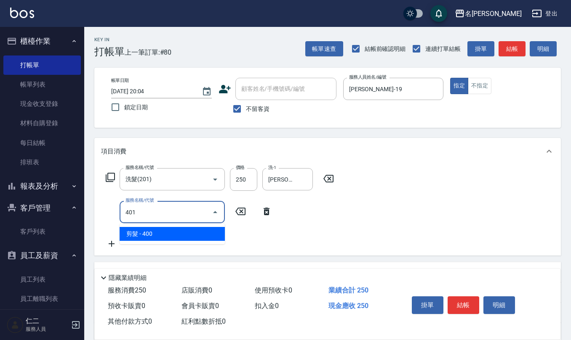
type input "剪髮(401)"
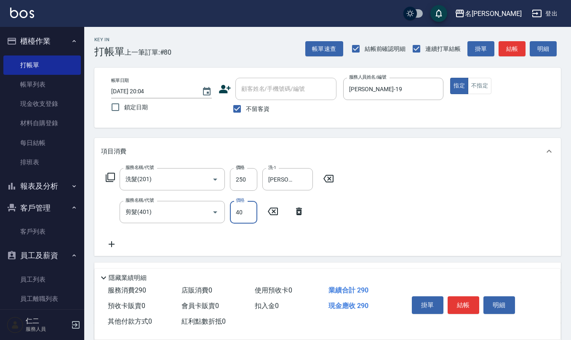
type input "400"
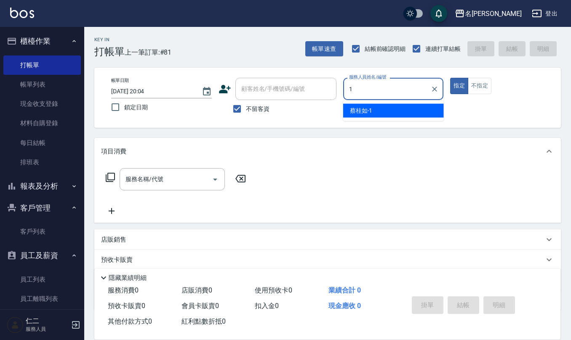
type input "[PERSON_NAME]1"
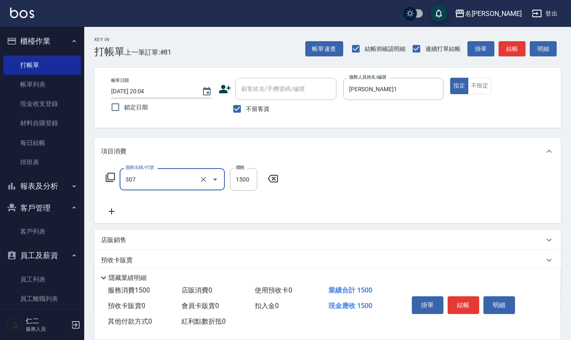
type input "EF麥拉寧燙髮1500(307)"
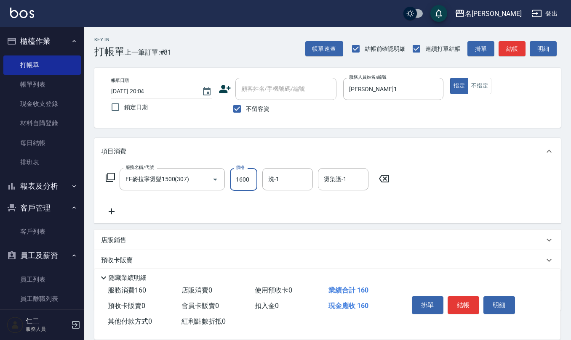
type input "1600"
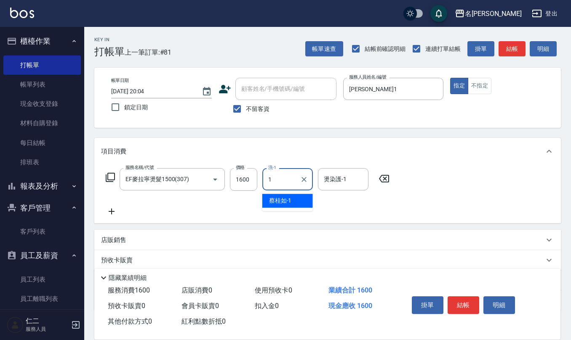
type input "[PERSON_NAME]1"
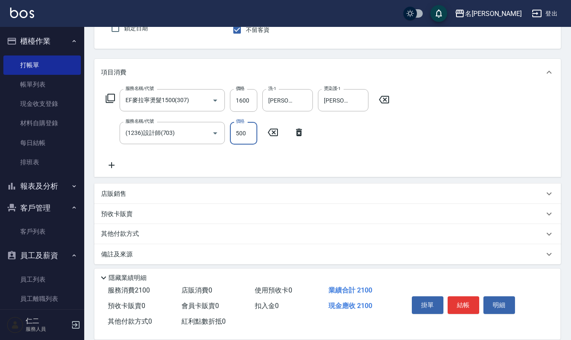
scroll to position [82, 0]
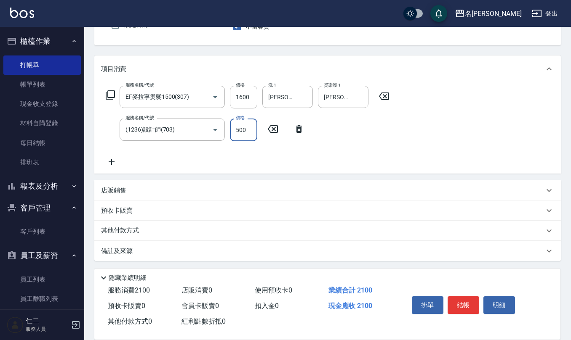
click at [127, 192] on div "店販銷售" at bounding box center [322, 190] width 443 height 9
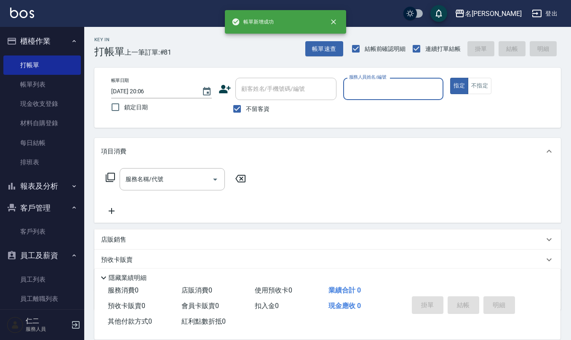
scroll to position [0, 0]
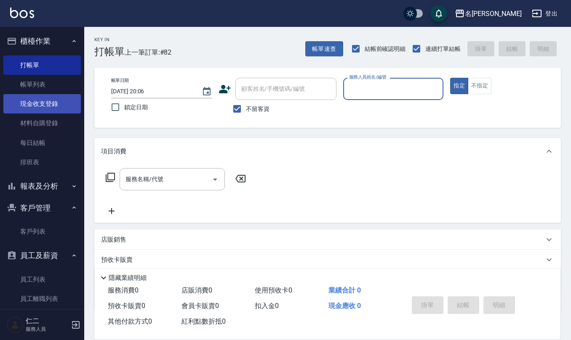
click at [39, 103] on link "現金收支登錄" at bounding box center [41, 103] width 77 height 19
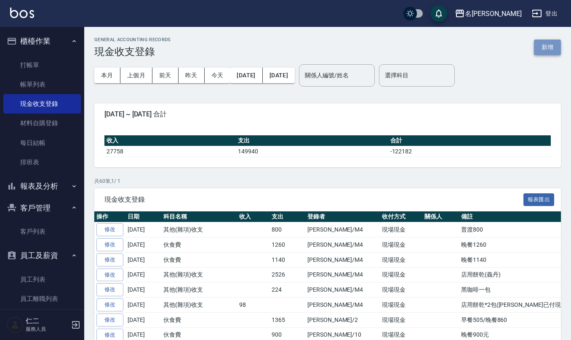
click at [549, 47] on button "新增" at bounding box center [547, 48] width 27 height 16
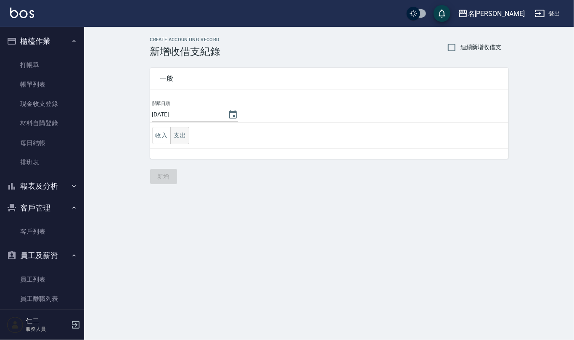
click at [181, 133] on button "支出" at bounding box center [179, 135] width 19 height 17
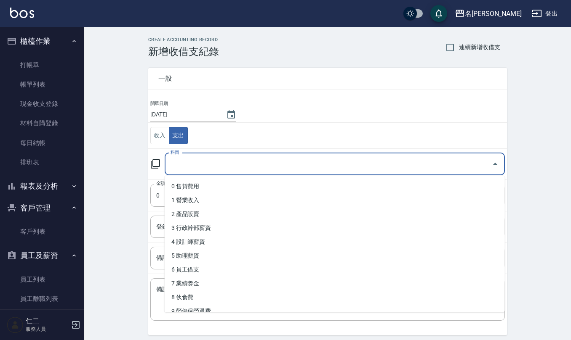
click at [212, 160] on input "科目" at bounding box center [328, 164] width 320 height 15
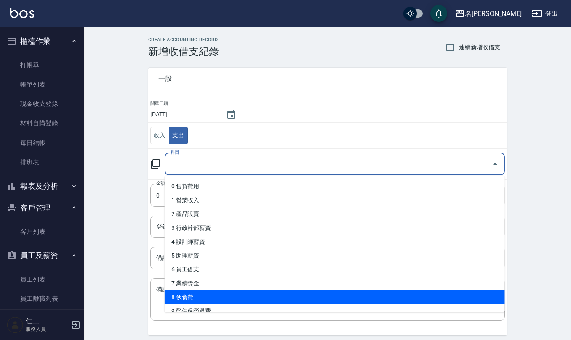
click at [214, 291] on li "8 伙食費" at bounding box center [335, 298] width 340 height 14
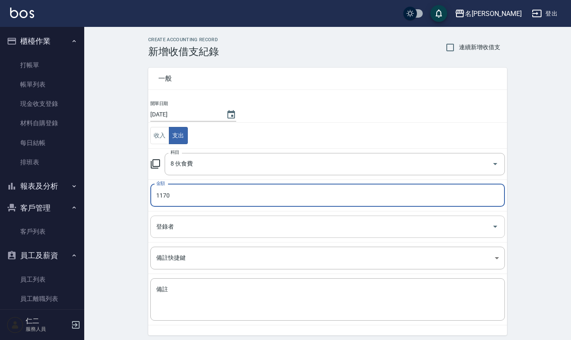
click at [199, 216] on div "登錄者" at bounding box center [327, 227] width 354 height 22
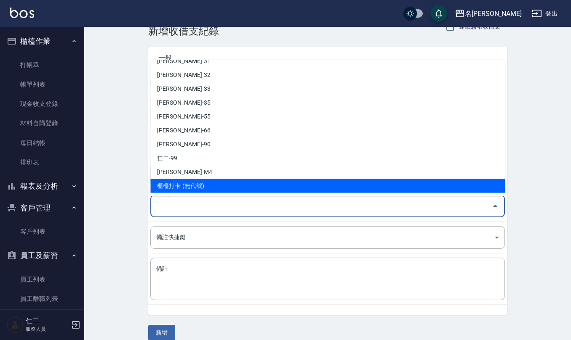
scroll to position [32, 0]
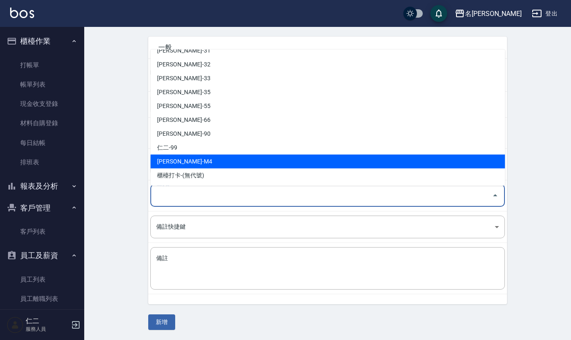
click at [228, 165] on li "[PERSON_NAME]-M4" at bounding box center [327, 162] width 354 height 14
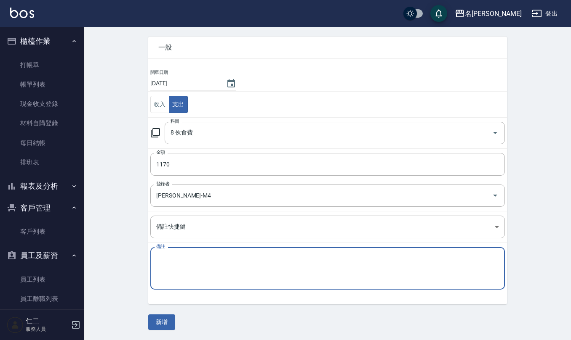
click at [196, 268] on textarea "備註" at bounding box center [327, 269] width 343 height 29
click at [157, 323] on button "新增" at bounding box center [161, 323] width 27 height 16
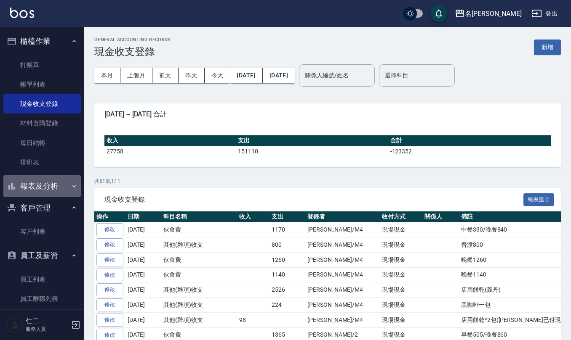
click at [61, 188] on button "報表及分析" at bounding box center [41, 187] width 77 height 22
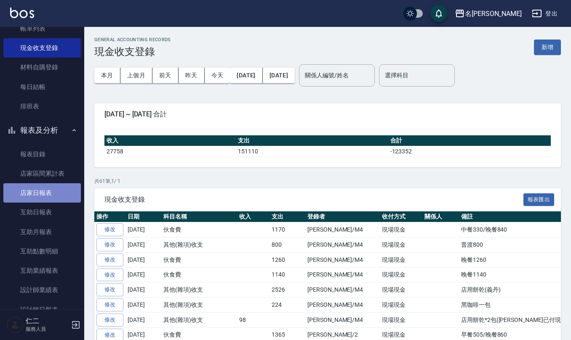
click at [51, 188] on link "店家日報表" at bounding box center [41, 193] width 77 height 19
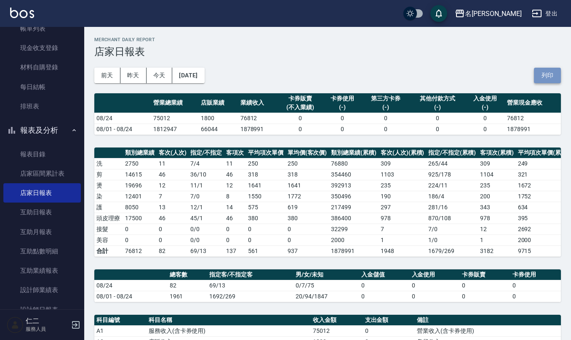
click at [549, 76] on button "列印" at bounding box center [547, 76] width 27 height 16
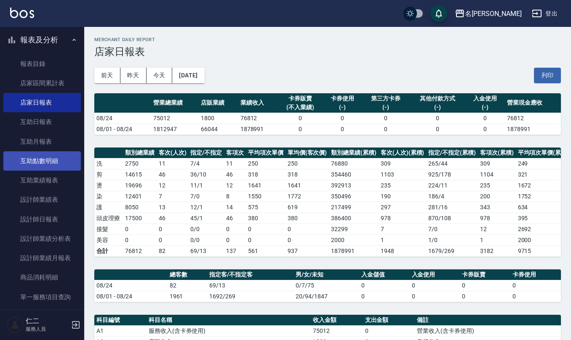
scroll to position [168, 0]
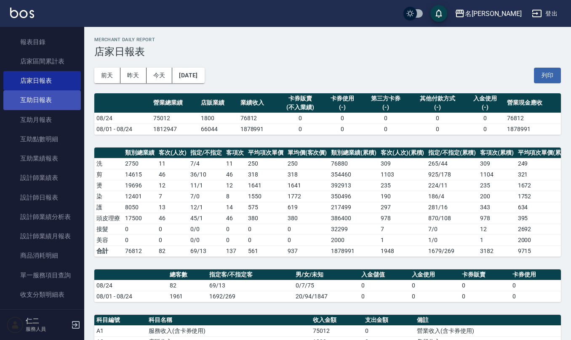
click at [13, 98] on link "互助日報表" at bounding box center [41, 99] width 77 height 19
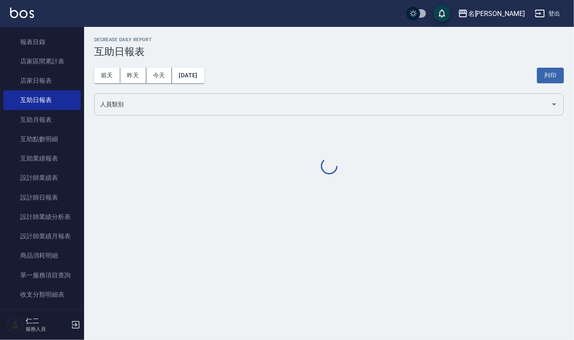
click at [197, 103] on input "人員類別" at bounding box center [323, 104] width 450 height 15
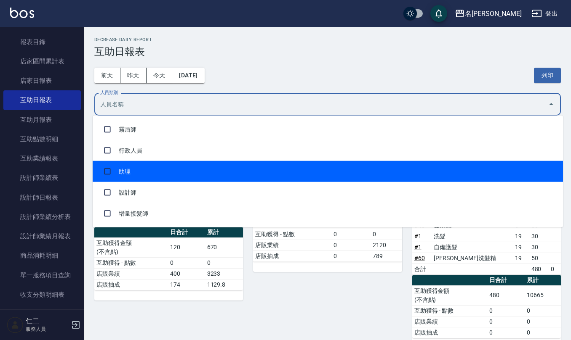
click at [183, 173] on li "助理" at bounding box center [328, 171] width 470 height 21
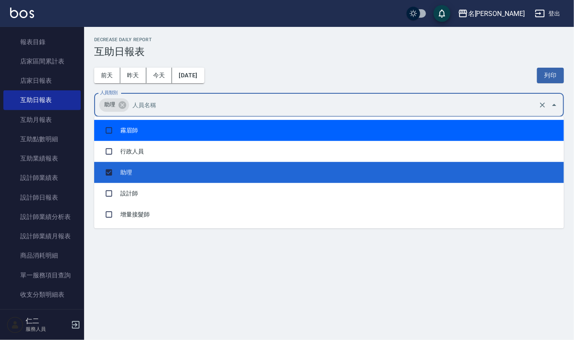
click at [283, 49] on h3 "互助日報表" at bounding box center [329, 52] width 470 height 12
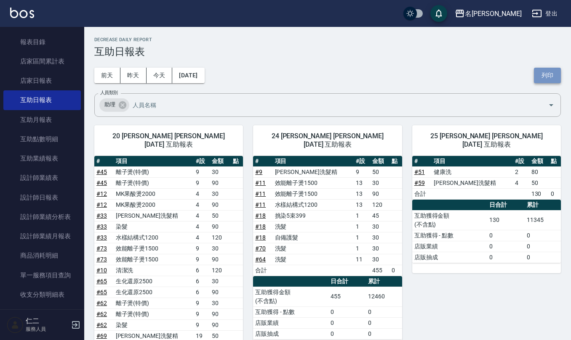
click at [549, 70] on button "列印" at bounding box center [547, 76] width 27 height 16
click at [540, 69] on button "列印" at bounding box center [547, 76] width 27 height 16
click at [59, 197] on link "設計師日報表" at bounding box center [41, 197] width 77 height 19
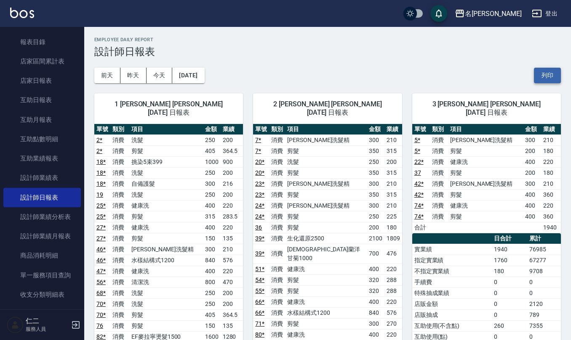
click at [543, 72] on button "列印" at bounding box center [547, 76] width 27 height 16
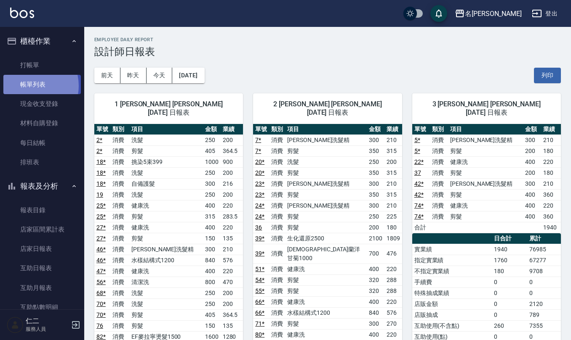
click at [29, 86] on link "帳單列表" at bounding box center [41, 84] width 77 height 19
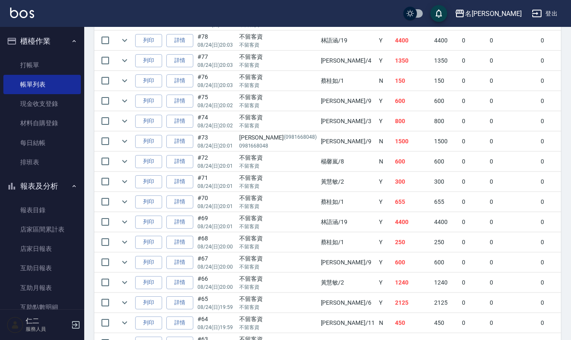
scroll to position [280, 0]
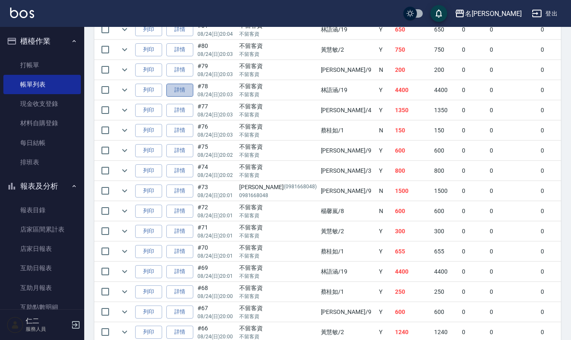
click at [181, 91] on link "詳情" at bounding box center [179, 90] width 27 height 13
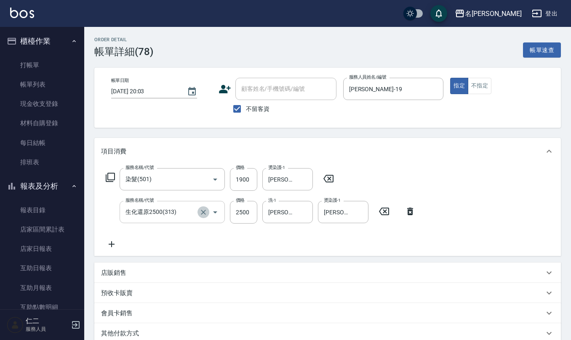
click at [203, 214] on icon "Clear" at bounding box center [203, 212] width 8 height 8
click at [189, 213] on input "服務名稱/代號" at bounding box center [160, 212] width 74 height 15
click at [303, 214] on icon "Clear" at bounding box center [304, 212] width 8 height 8
click at [361, 215] on icon "Clear" at bounding box center [359, 212] width 8 height 8
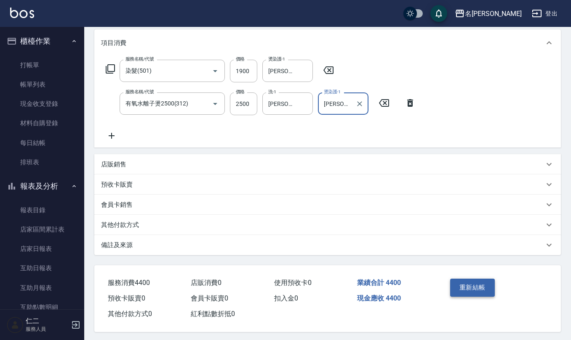
scroll to position [113, 0]
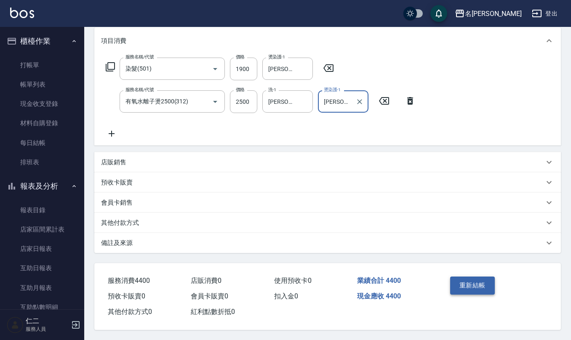
click at [459, 288] on button "重新結帳" at bounding box center [472, 286] width 45 height 18
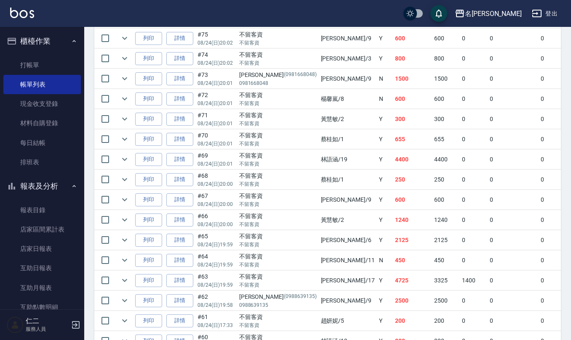
scroll to position [224, 0]
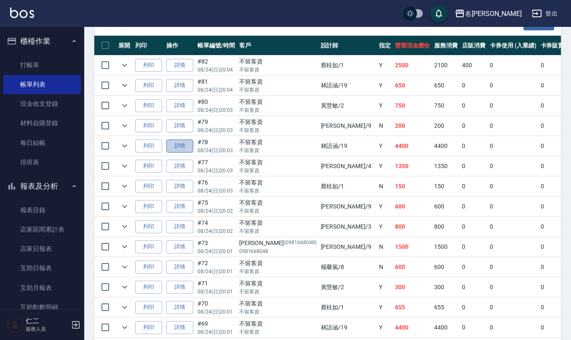
click at [182, 142] on link "詳情" at bounding box center [179, 146] width 27 height 13
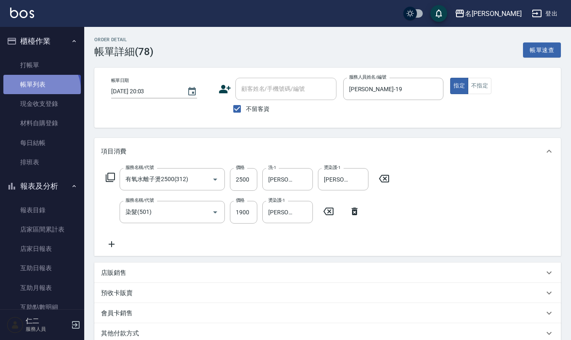
click at [40, 90] on link "帳單列表" at bounding box center [41, 84] width 77 height 19
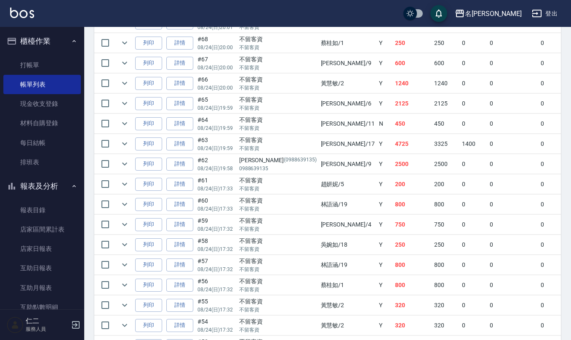
scroll to position [505, 0]
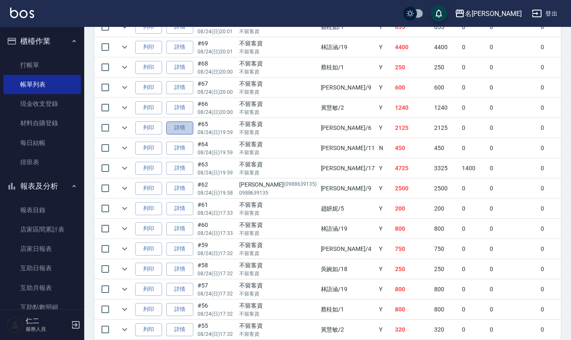
click at [179, 130] on link "詳情" at bounding box center [179, 128] width 27 height 13
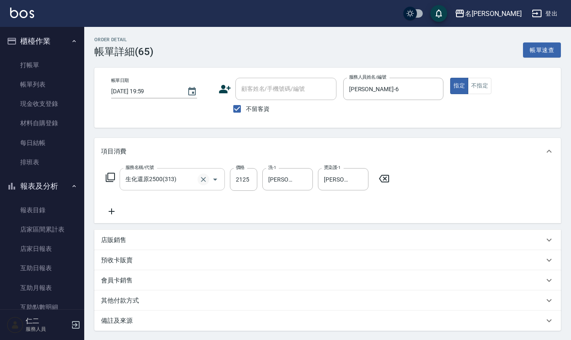
click at [205, 180] on icon "Clear" at bounding box center [203, 180] width 8 height 8
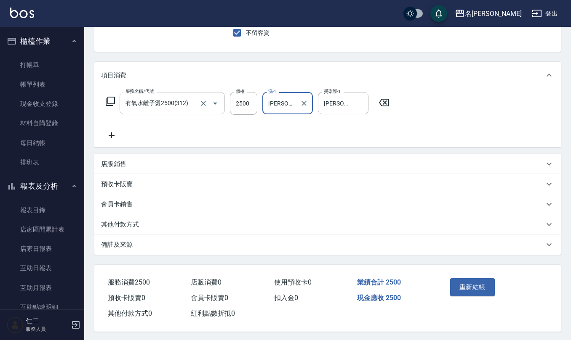
scroll to position [80, 0]
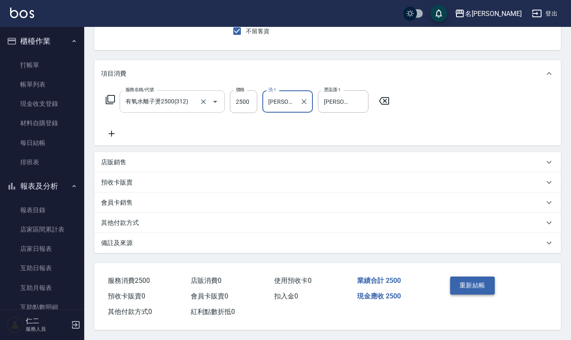
click at [482, 280] on button "重新結帳" at bounding box center [472, 286] width 45 height 18
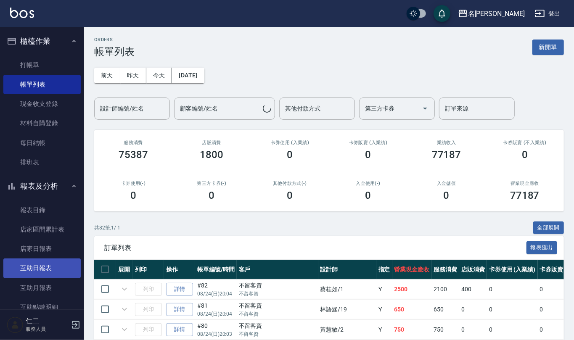
click at [46, 264] on link "互助日報表" at bounding box center [41, 268] width 77 height 19
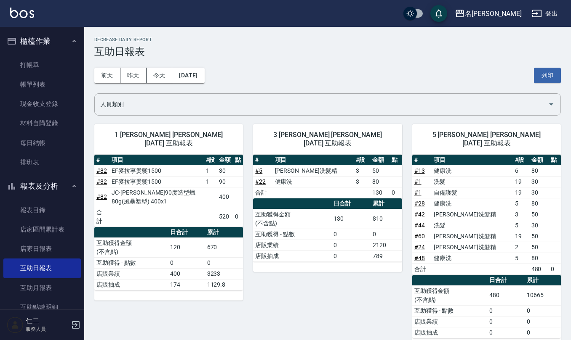
click at [242, 90] on div "[DATE] [DATE] [DATE] [DATE] 列印" at bounding box center [327, 76] width 466 height 36
drag, startPoint x: 243, startPoint y: 99, endPoint x: 245, endPoint y: 109, distance: 9.4
click at [243, 100] on input "人員類別" at bounding box center [321, 104] width 446 height 15
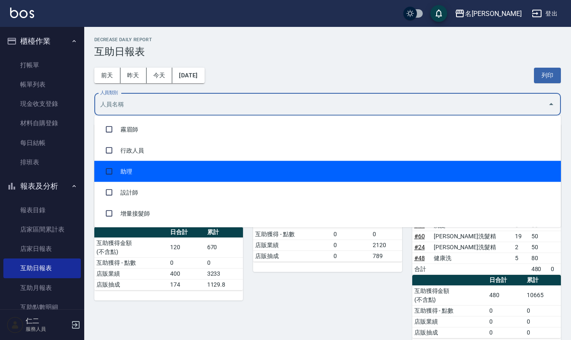
click at [242, 165] on li "助理" at bounding box center [327, 171] width 466 height 21
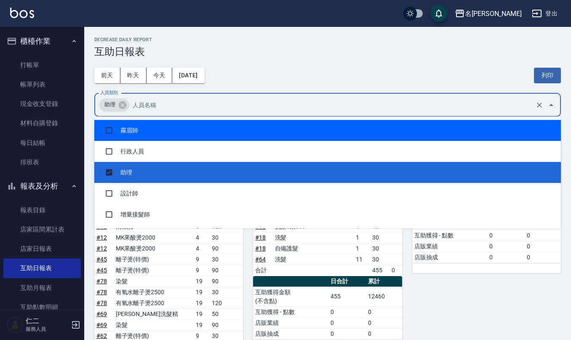
click at [323, 62] on div "[DATE] [DATE] [DATE] [DATE] 列印" at bounding box center [327, 76] width 466 height 36
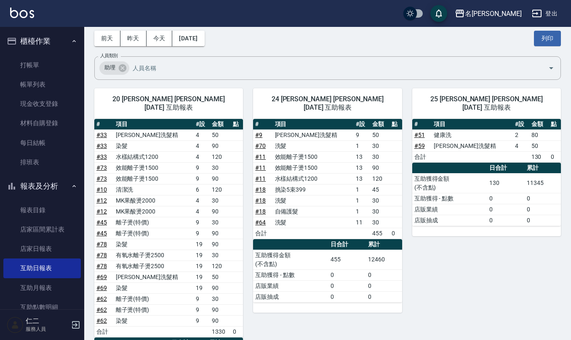
scroll to position [56, 0]
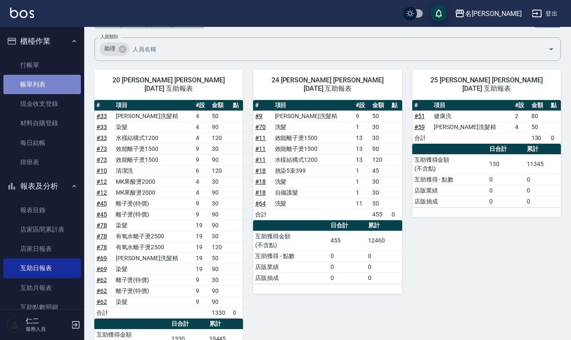
click at [42, 77] on link "帳單列表" at bounding box center [41, 84] width 77 height 19
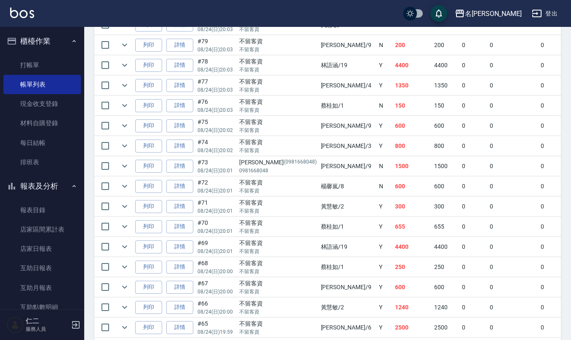
scroll to position [393, 0]
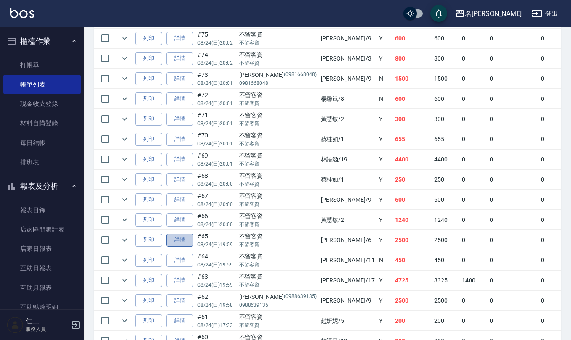
click at [179, 247] on link "詳情" at bounding box center [179, 240] width 27 height 13
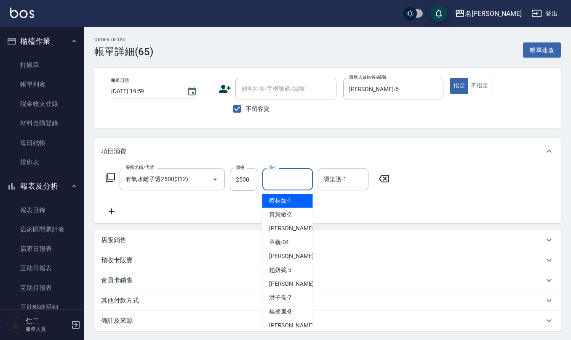
click at [300, 178] on input "洗-1" at bounding box center [287, 179] width 43 height 15
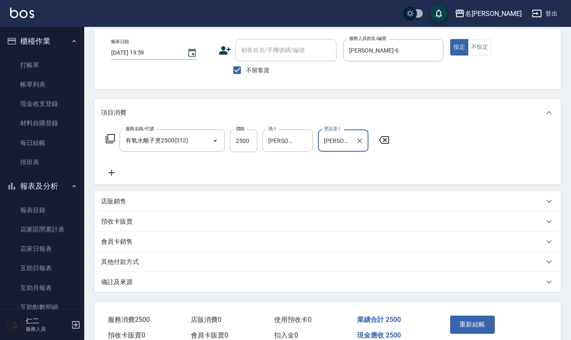
scroll to position [80, 0]
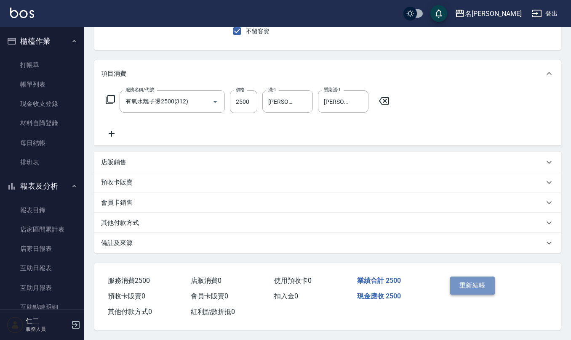
click at [473, 278] on button "重新結帳" at bounding box center [472, 286] width 45 height 18
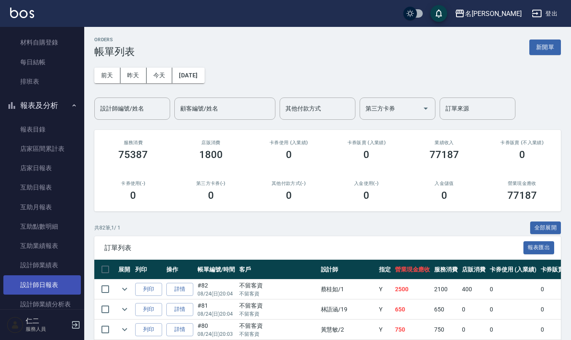
scroll to position [112, 0]
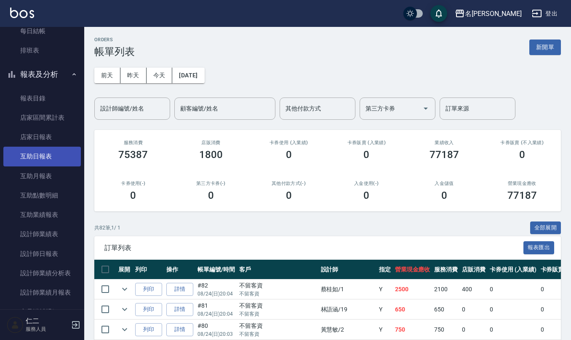
click at [49, 152] on link "互助日報表" at bounding box center [41, 156] width 77 height 19
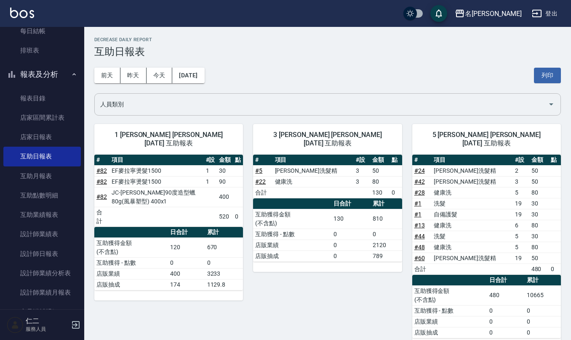
click at [329, 97] on input "人員類別" at bounding box center [321, 104] width 446 height 15
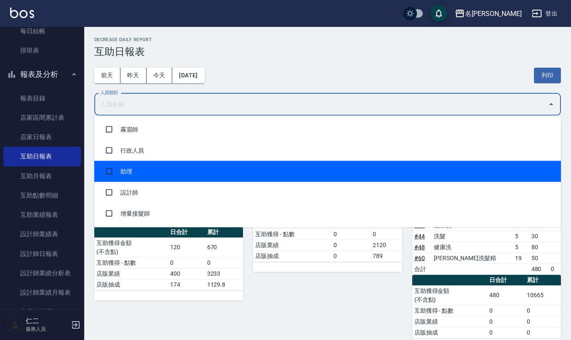
click at [132, 168] on li "助理" at bounding box center [327, 171] width 466 height 21
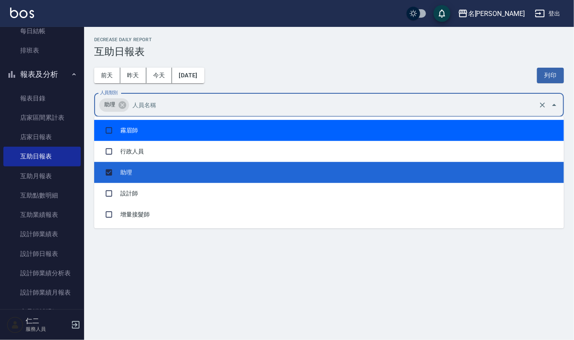
drag, startPoint x: 423, startPoint y: 38, endPoint x: 372, endPoint y: 74, distance: 63.1
click at [424, 38] on h2 "Decrease Daily Report" at bounding box center [329, 39] width 470 height 5
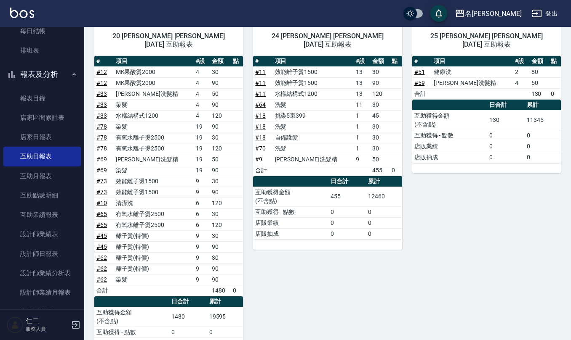
scroll to position [168, 0]
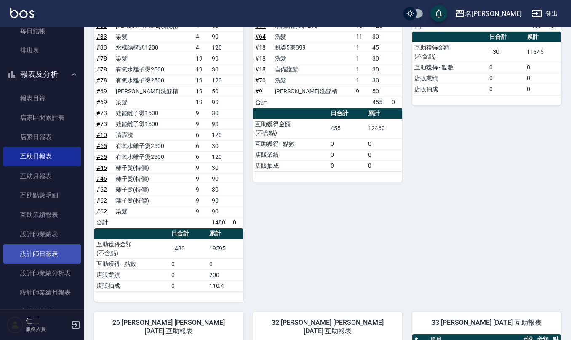
click at [49, 255] on link "設計師日報表" at bounding box center [41, 254] width 77 height 19
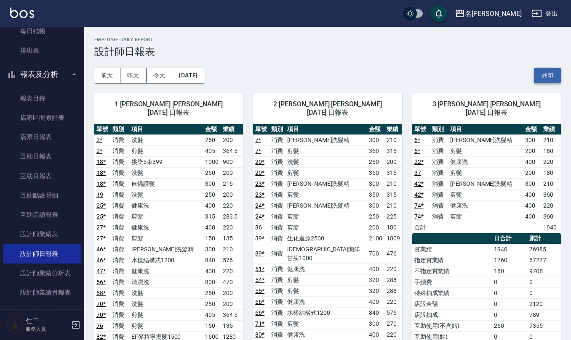
click at [552, 71] on button "列印" at bounding box center [547, 76] width 27 height 16
drag, startPoint x: 549, startPoint y: 72, endPoint x: 491, endPoint y: 299, distance: 234.6
click at [549, 72] on button "列印" at bounding box center [547, 76] width 27 height 16
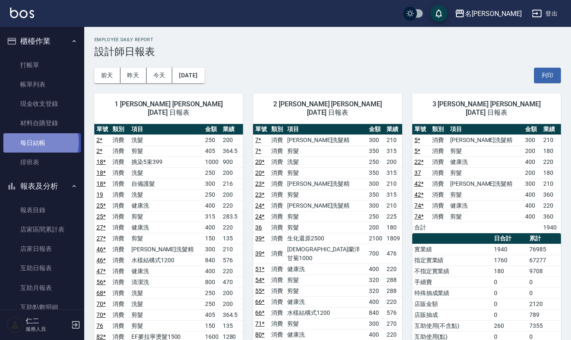
click at [26, 142] on link "每日結帳" at bounding box center [41, 142] width 77 height 19
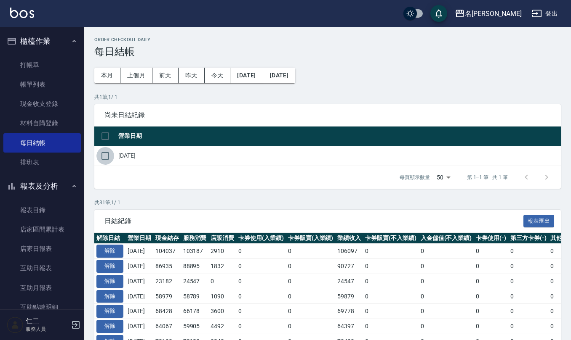
click at [104, 160] on input "checkbox" at bounding box center [105, 156] width 18 height 18
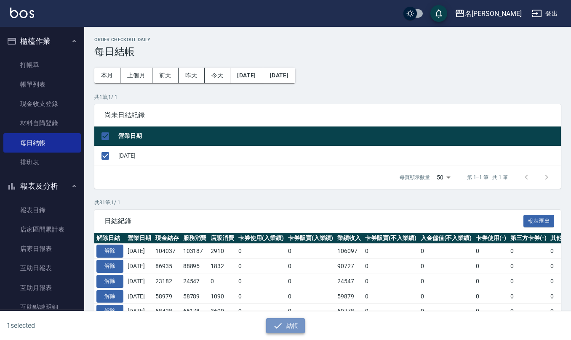
click at [295, 326] on button "結帳" at bounding box center [285, 327] width 39 height 16
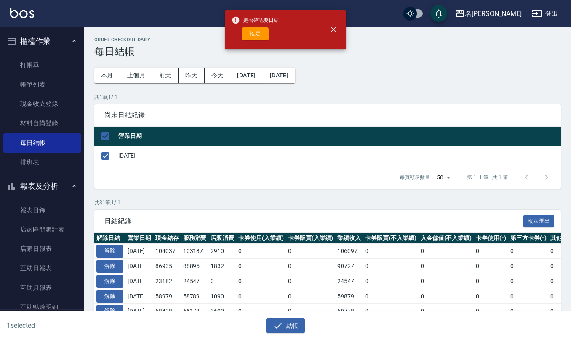
drag, startPoint x: 367, startPoint y: 317, endPoint x: 526, endPoint y: 362, distance: 164.5
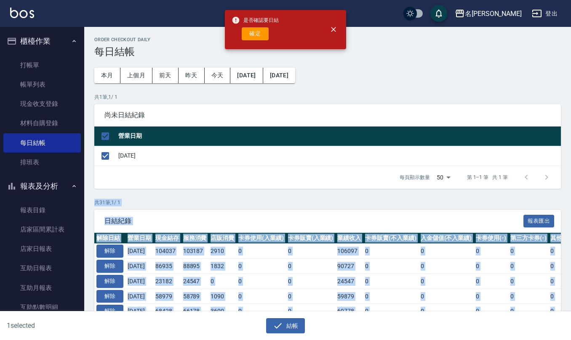
scroll to position [67, 0]
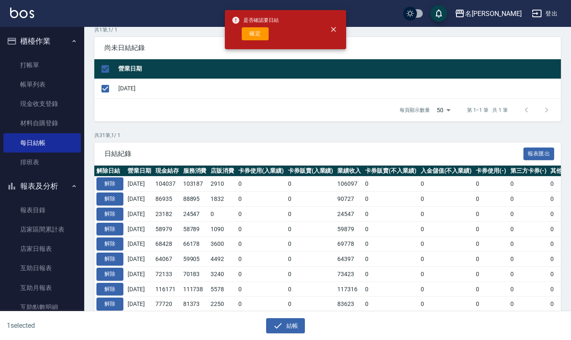
drag, startPoint x: 279, startPoint y: 106, endPoint x: 261, endPoint y: 94, distance: 21.1
click at [276, 106] on div "每頁顯示數量 50 50 第 1–1 筆 共 1 筆" at bounding box center [327, 110] width 466 height 23
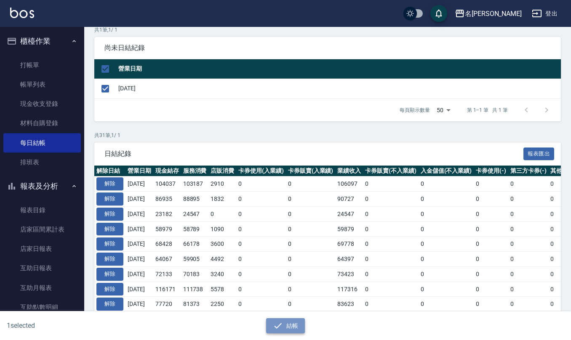
click at [290, 325] on button "結帳" at bounding box center [285, 327] width 39 height 16
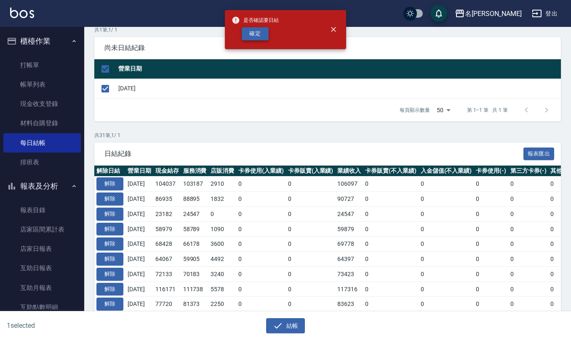
click at [258, 35] on button "確定" at bounding box center [255, 33] width 27 height 13
